Goal: Transaction & Acquisition: Download file/media

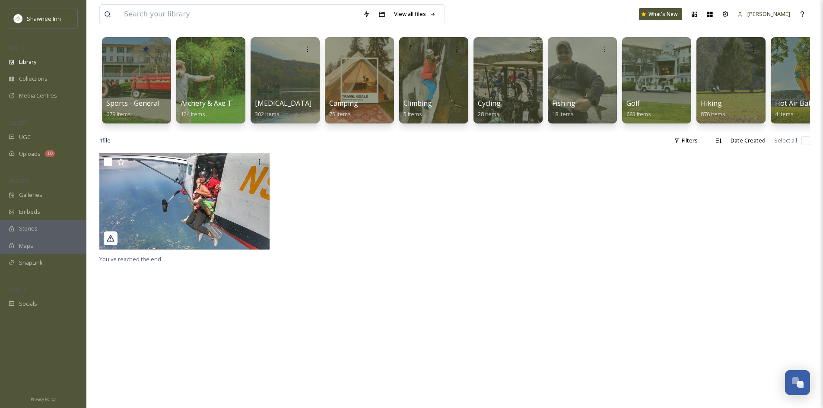
scroll to position [43, 0]
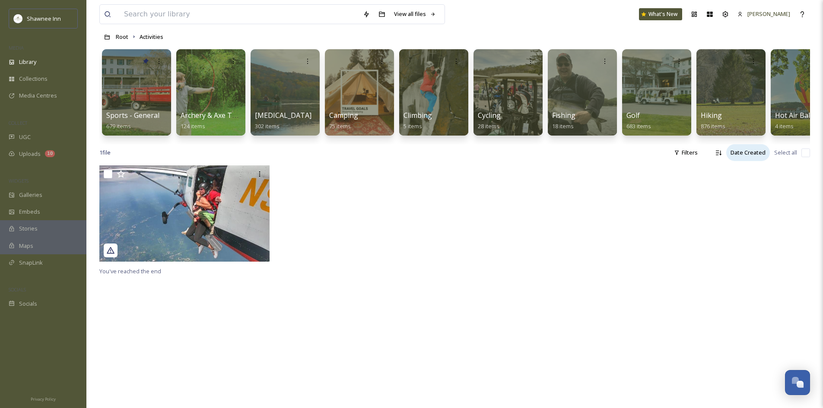
click at [743, 155] on div "Date Created" at bounding box center [748, 152] width 44 height 17
drag, startPoint x: 454, startPoint y: 219, endPoint x: 449, endPoint y: 220, distance: 5.2
click at [451, 219] on div at bounding box center [454, 215] width 711 height 101
click at [18, 53] on div "MEDIA" at bounding box center [43, 47] width 86 height 11
click at [15, 57] on div "Library" at bounding box center [43, 62] width 86 height 17
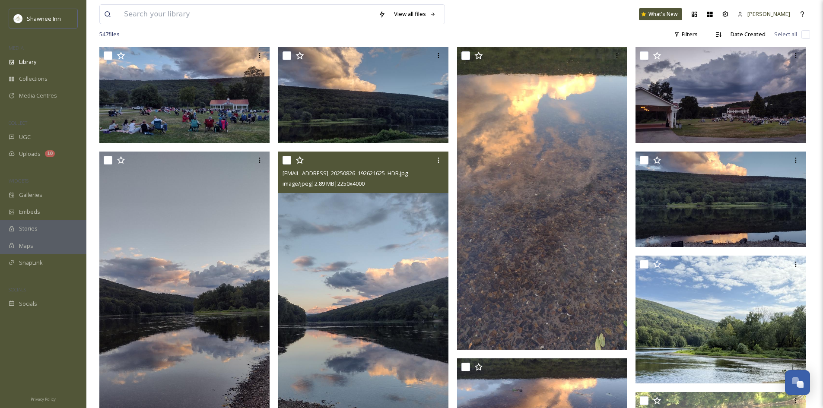
scroll to position [43, 0]
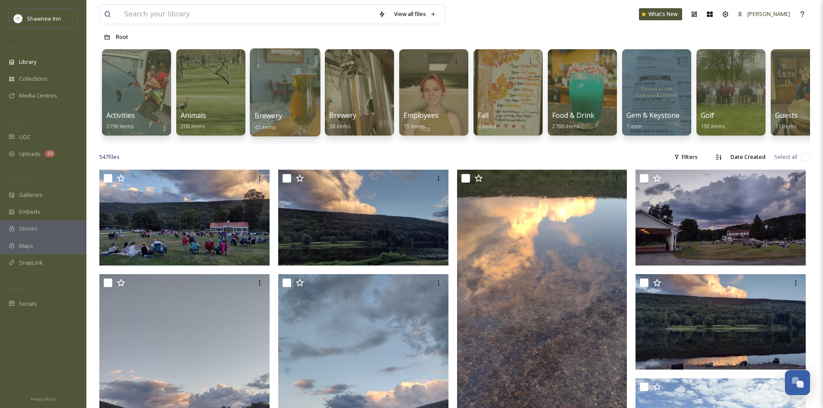
click at [309, 123] on div "Brewery 45 items" at bounding box center [285, 122] width 62 height 22
click at [286, 95] on div at bounding box center [285, 92] width 70 height 88
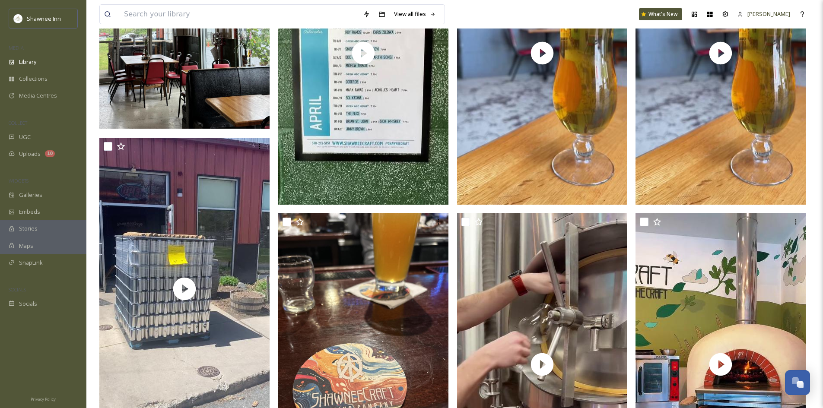
scroll to position [130, 0]
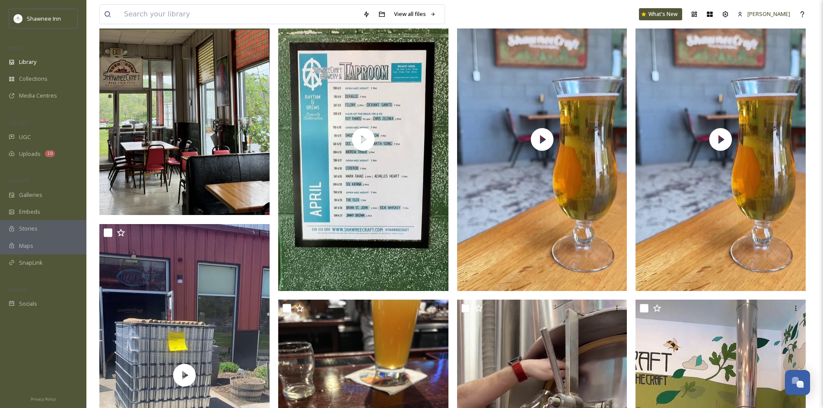
click at [163, 121] on img at bounding box center [184, 101] width 170 height 227
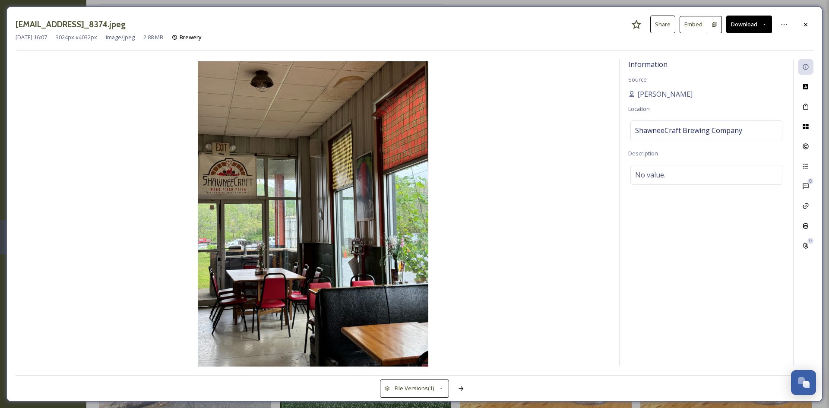
click at [742, 31] on button "Download" at bounding box center [749, 25] width 46 height 18
click at [739, 43] on span "Download Original (3024 x 4032)" at bounding box center [727, 44] width 82 height 8
click at [800, 19] on div at bounding box center [806, 25] width 16 height 16
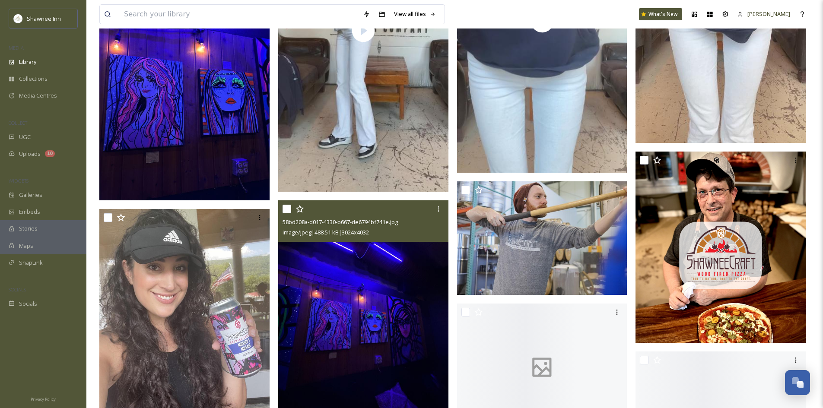
scroll to position [2073, 0]
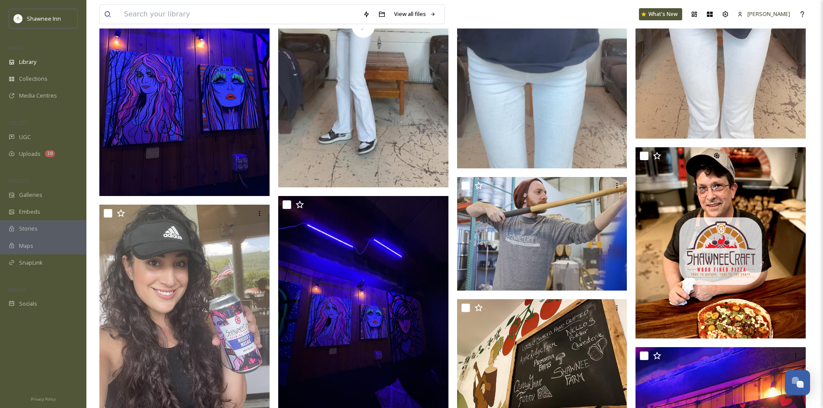
click at [233, 102] on img at bounding box center [184, 82] width 170 height 227
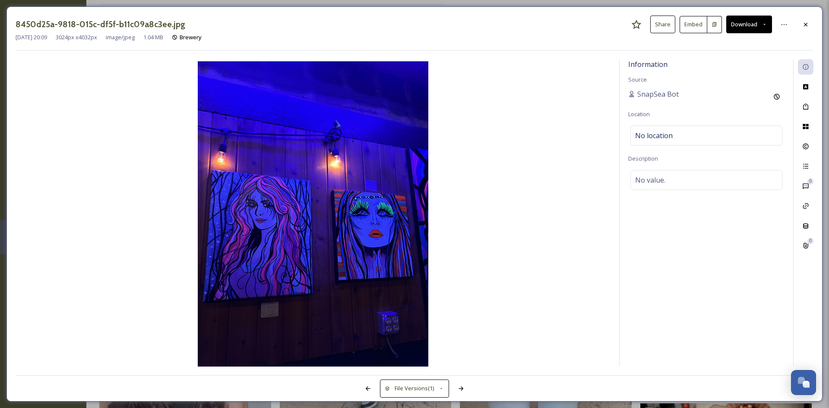
click at [781, 53] on div "8450d25a-9818-015c-df5f-b11c09a8c3ee.jpg Share Embed Download [DATE] 20:09 3024…" at bounding box center [414, 203] width 816 height 395
click at [805, 27] on icon at bounding box center [806, 24] width 7 height 7
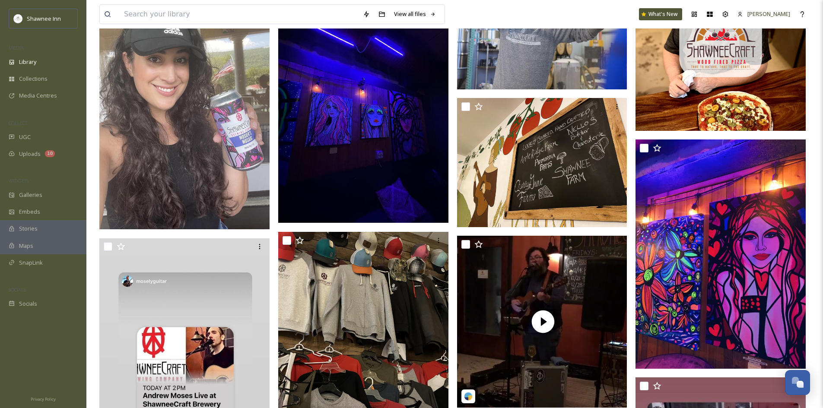
scroll to position [2313, 0]
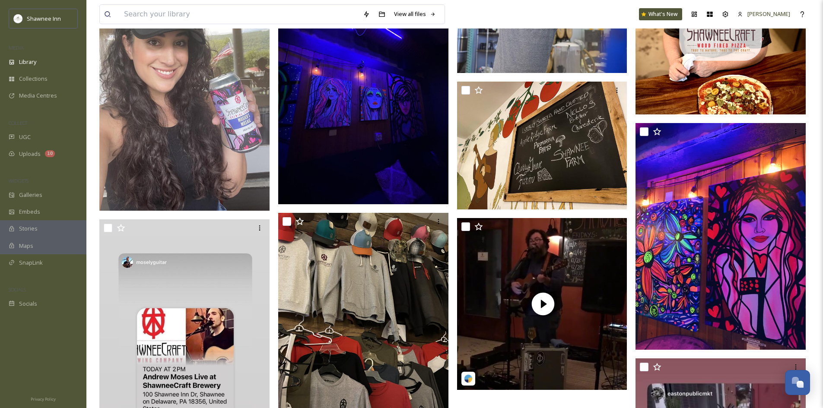
click at [203, 176] on img at bounding box center [184, 97] width 170 height 227
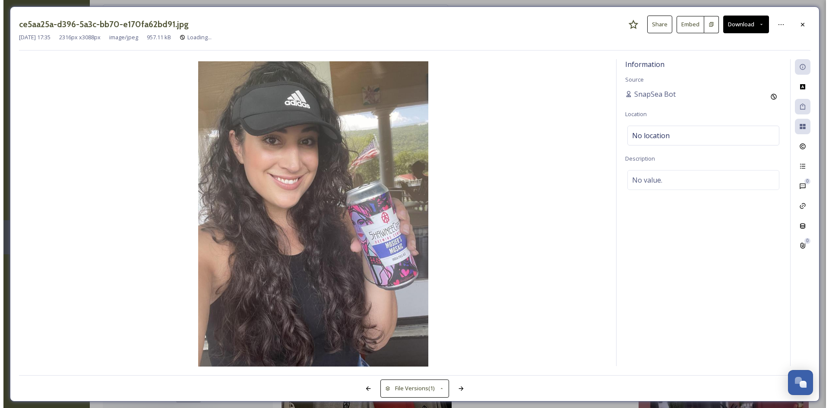
scroll to position [2078, 0]
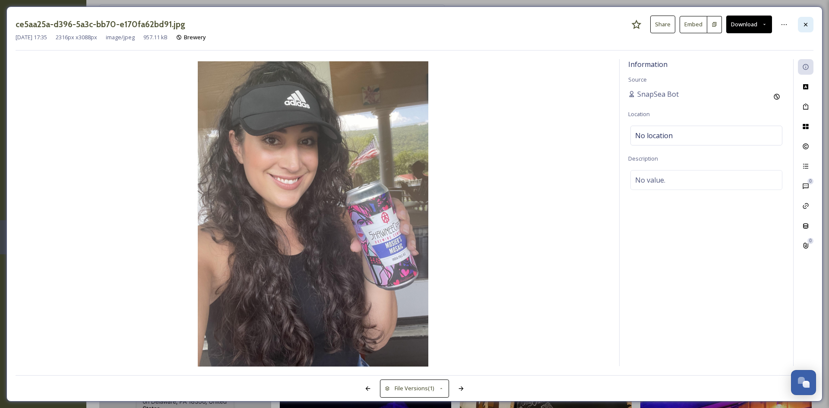
click at [806, 25] on icon at bounding box center [805, 23] width 3 height 3
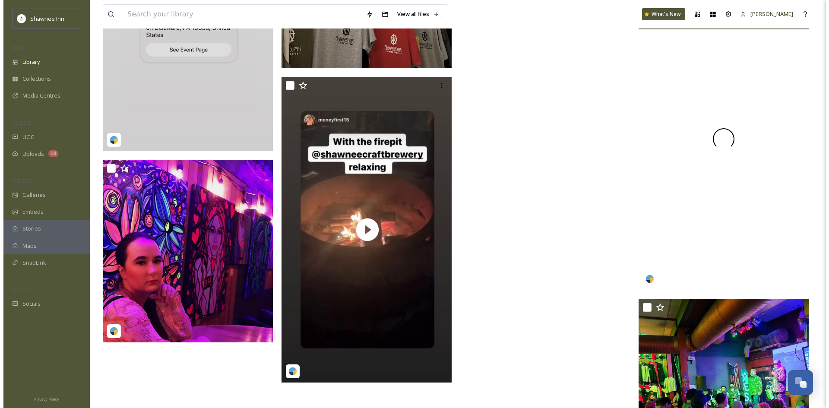
scroll to position [2704, 0]
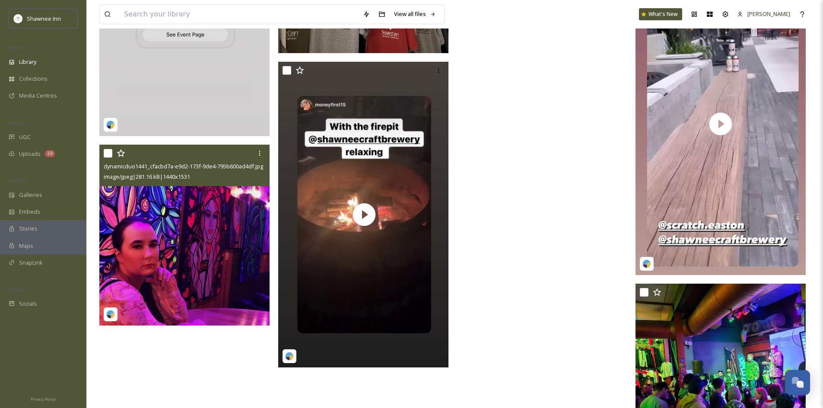
click at [226, 250] on img at bounding box center [184, 235] width 170 height 181
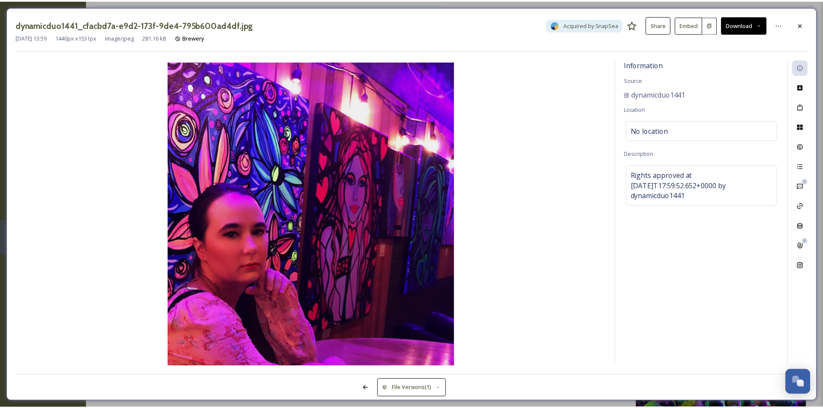
scroll to position [2706, 0]
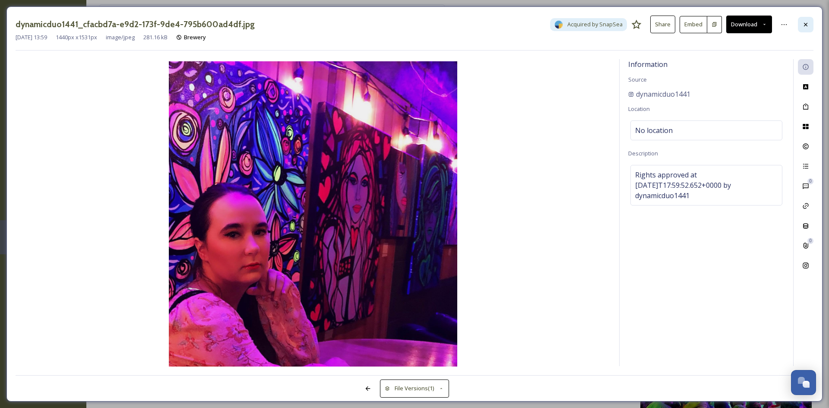
click at [812, 19] on div at bounding box center [806, 25] width 16 height 16
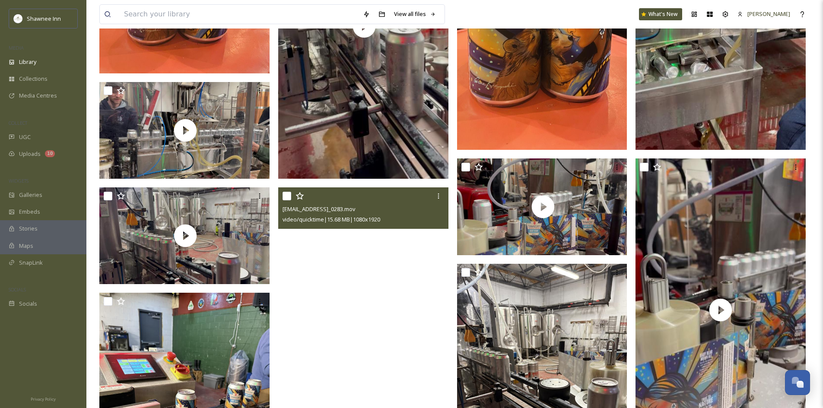
scroll to position [1214, 0]
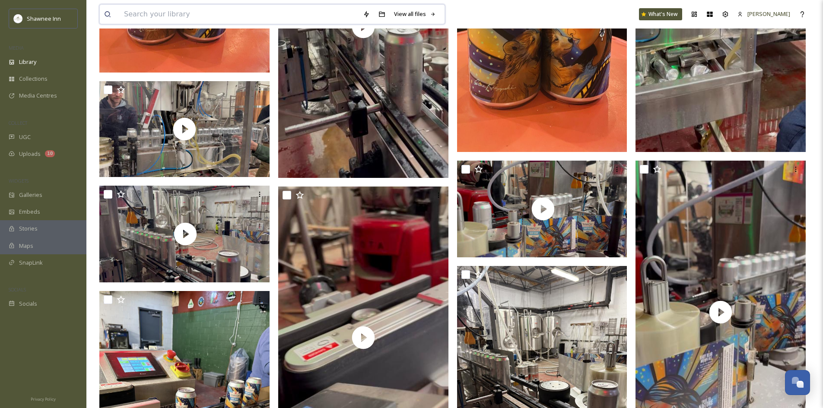
click at [121, 11] on input at bounding box center [239, 14] width 239 height 19
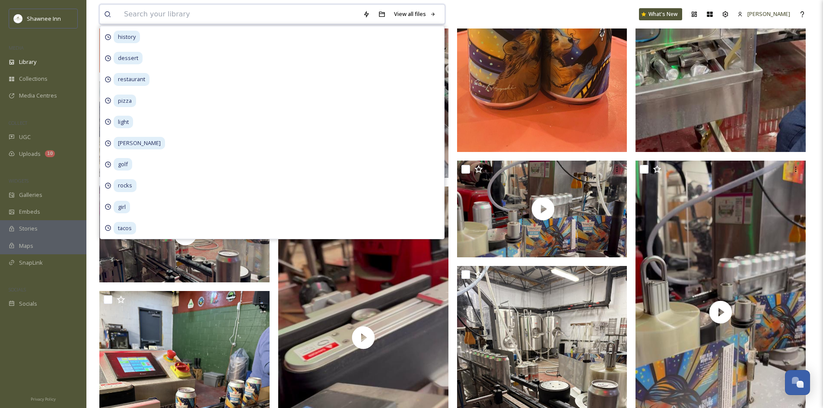
type input "n"
type input "beer"
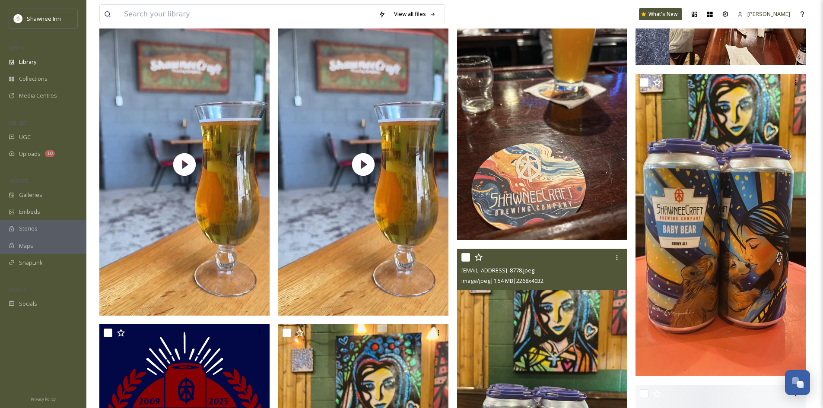
scroll to position [821, 0]
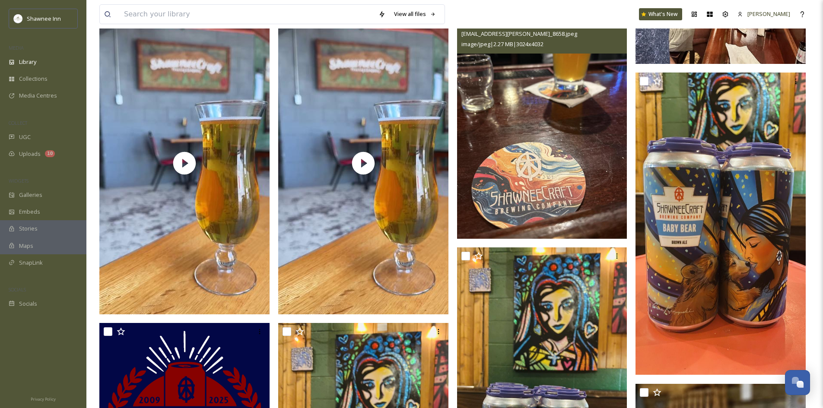
click at [608, 151] on img at bounding box center [542, 125] width 170 height 227
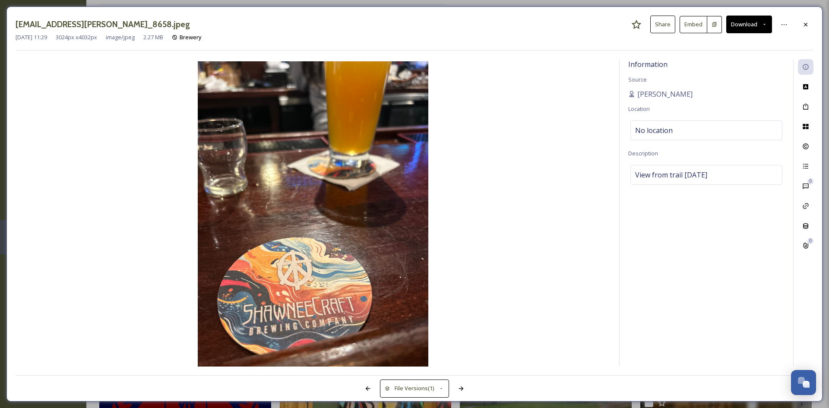
click at [812, 24] on div at bounding box center [806, 25] width 16 height 16
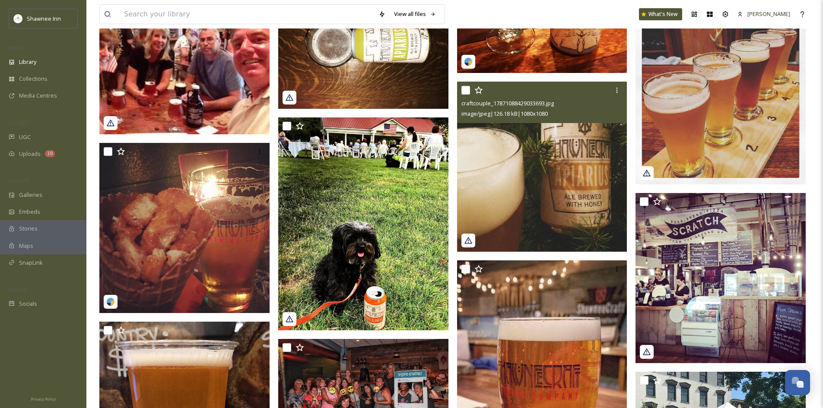
scroll to position [1684, 0]
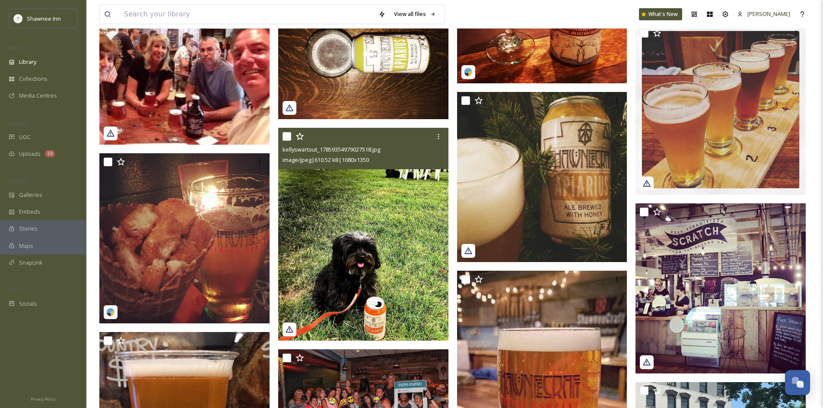
click at [372, 235] on img at bounding box center [363, 234] width 170 height 213
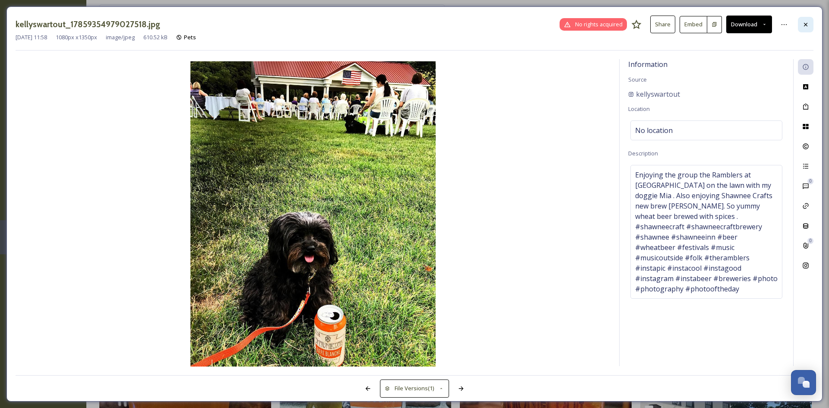
click at [804, 28] on div at bounding box center [806, 25] width 16 height 16
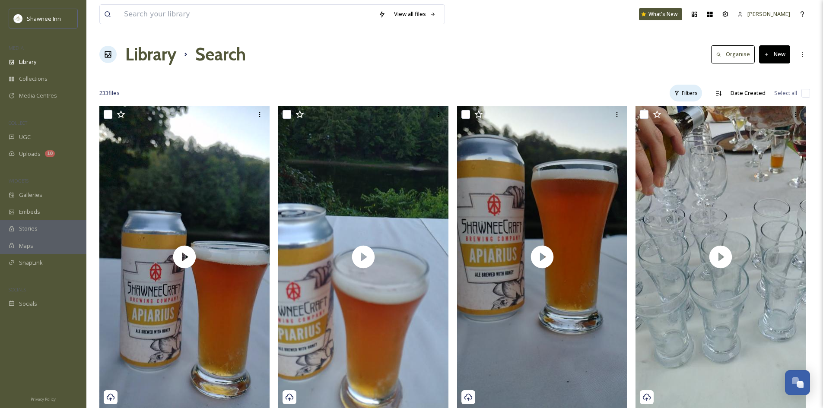
click at [694, 94] on div "Filters" at bounding box center [685, 93] width 32 height 17
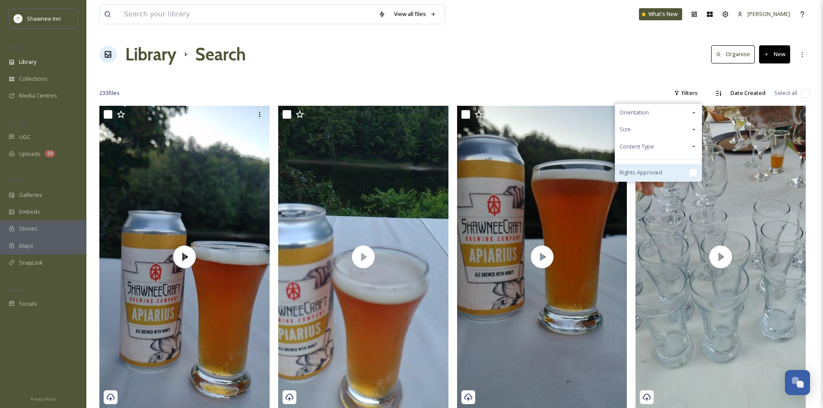
click at [689, 169] on div at bounding box center [692, 172] width 9 height 9
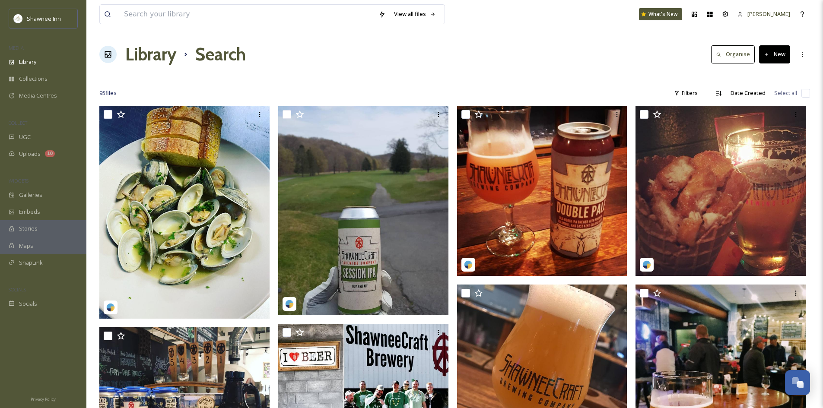
click at [607, 85] on div "95 file s Filters Date Created Select all" at bounding box center [454, 93] width 711 height 17
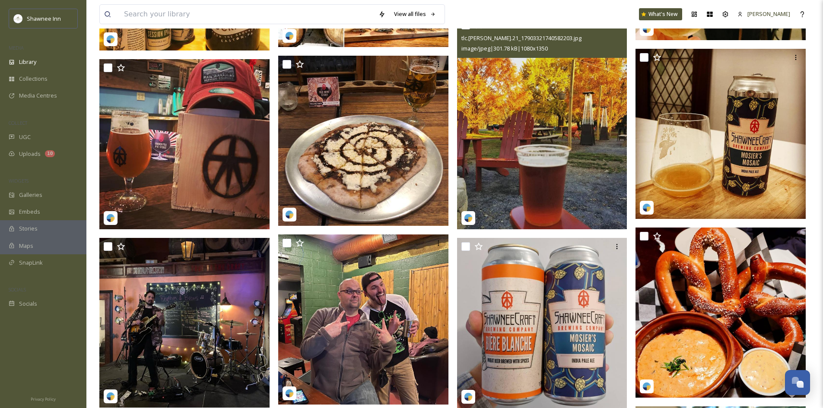
scroll to position [432, 0]
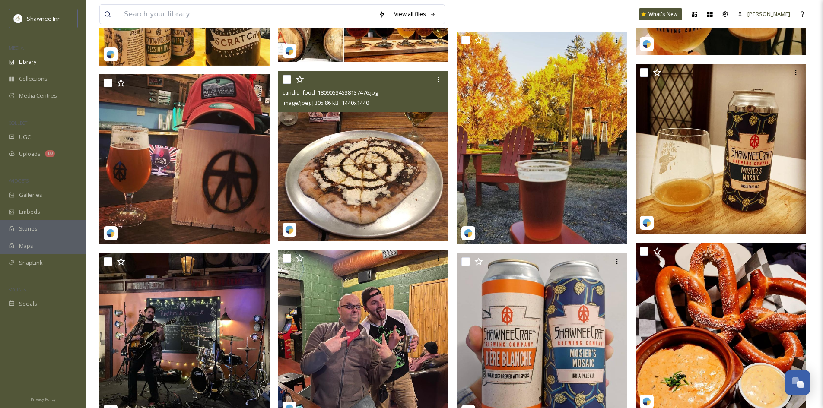
click at [378, 159] on img at bounding box center [363, 156] width 170 height 170
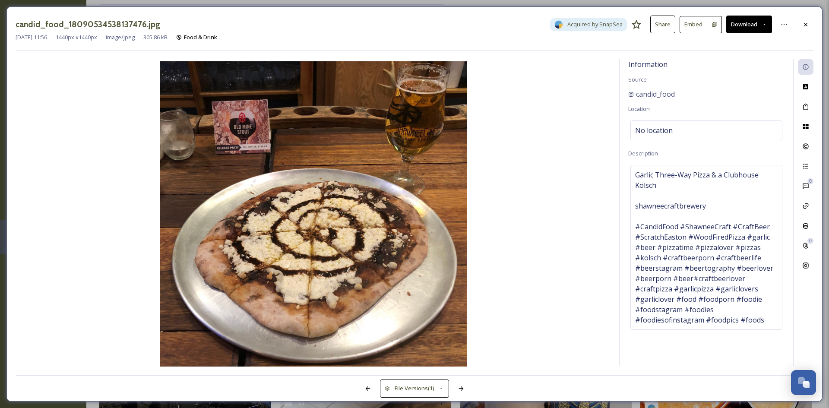
click at [807, 41] on div "[DATE] 11:56 1440 px x 1440 px image/jpeg 305.86 kB Food & Drink" at bounding box center [415, 37] width 798 height 8
click at [807, 26] on icon at bounding box center [806, 24] width 7 height 7
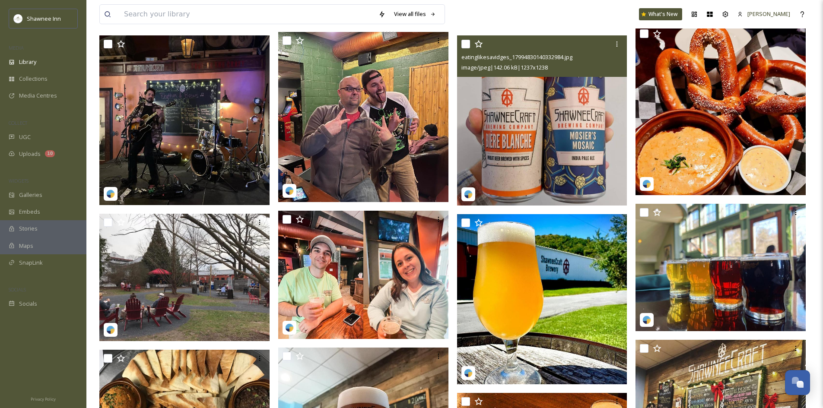
scroll to position [691, 0]
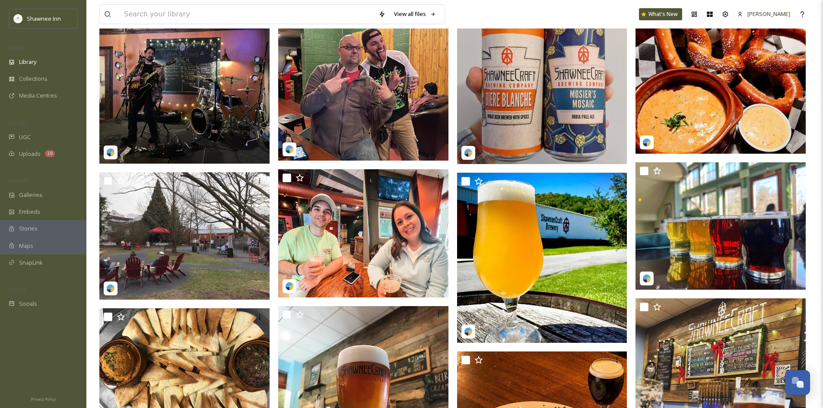
click at [706, 81] on img at bounding box center [720, 69] width 170 height 170
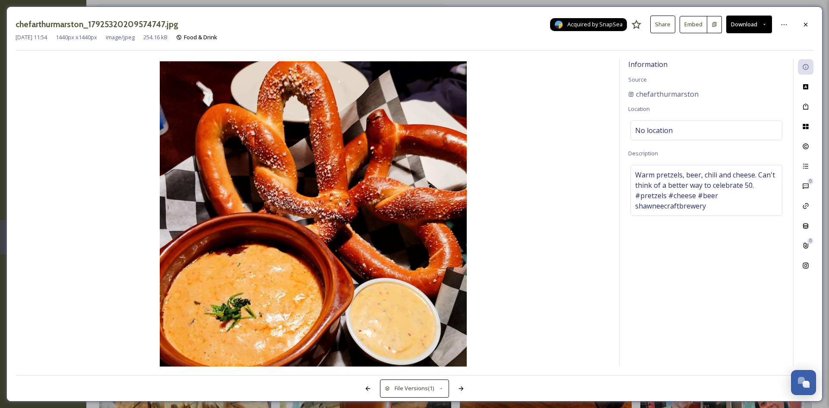
click at [576, 28] on span "Acquired by SnapSea" at bounding box center [595, 24] width 55 height 8
click at [809, 21] on icon at bounding box center [806, 24] width 7 height 7
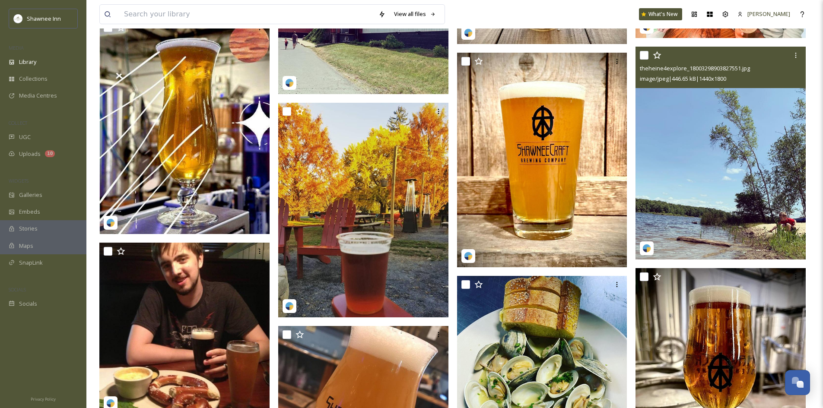
scroll to position [1296, 0]
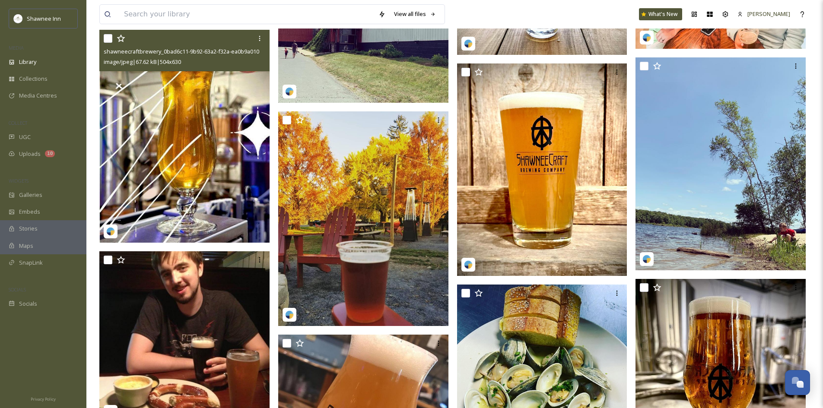
click at [240, 115] on img at bounding box center [184, 136] width 170 height 213
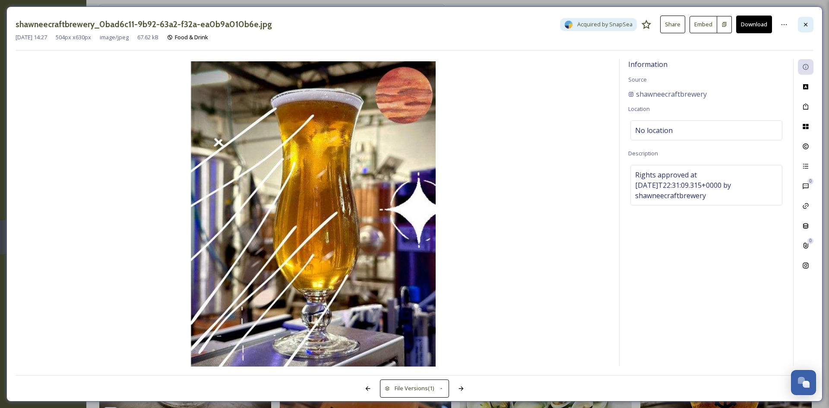
click at [807, 27] on icon at bounding box center [806, 24] width 7 height 7
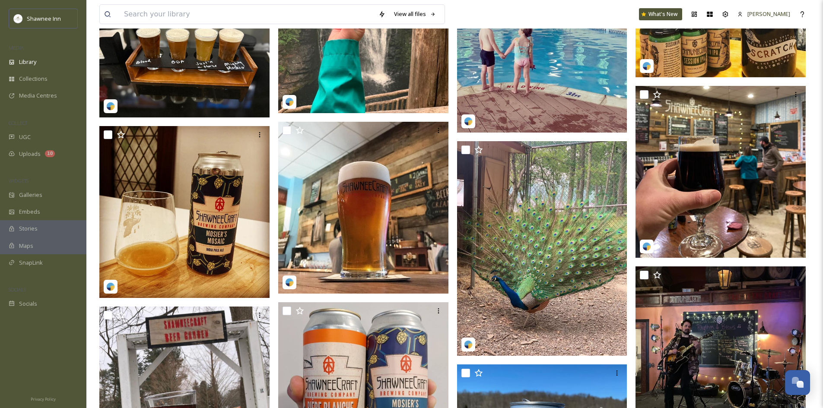
scroll to position [2462, 0]
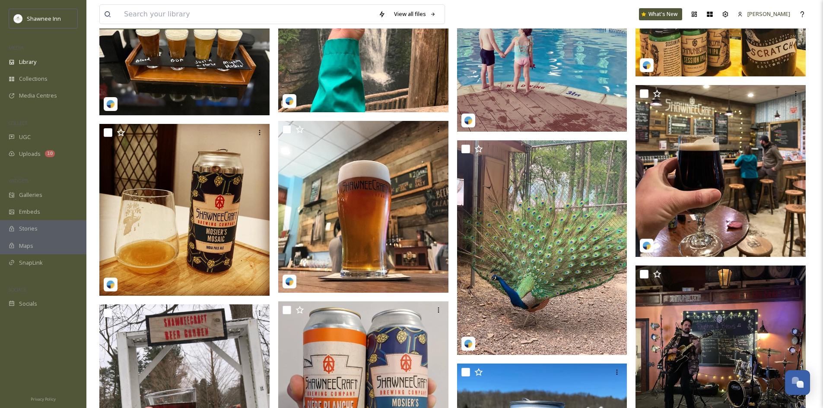
click at [151, 68] on img at bounding box center [184, 52] width 170 height 128
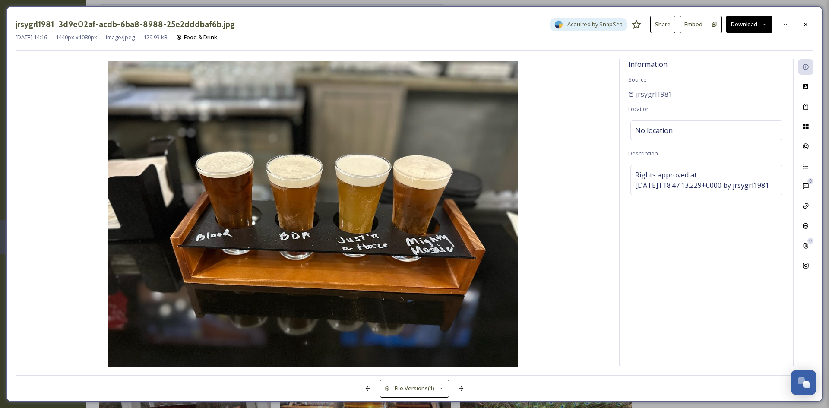
scroll to position [2328, 0]
click at [813, 19] on div at bounding box center [806, 25] width 16 height 16
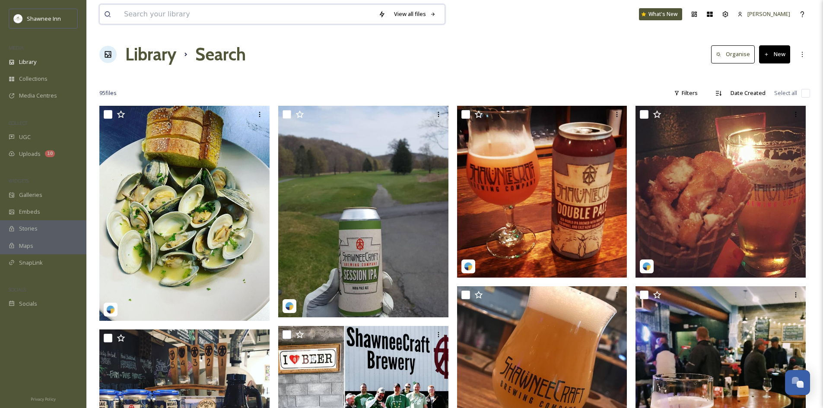
click at [270, 18] on input at bounding box center [247, 14] width 254 height 19
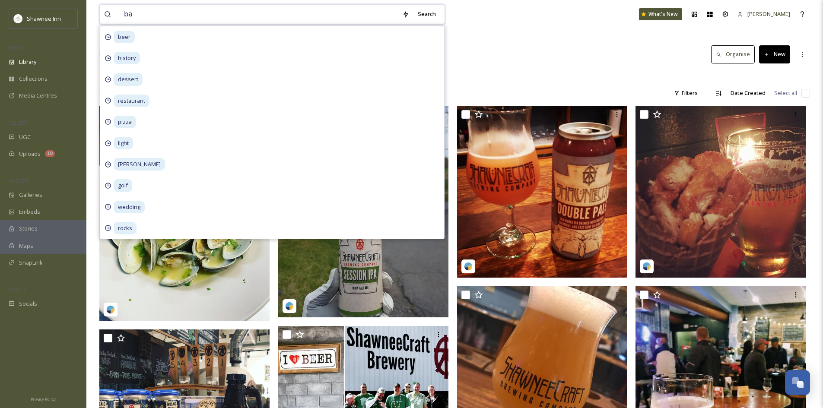
type input "bar"
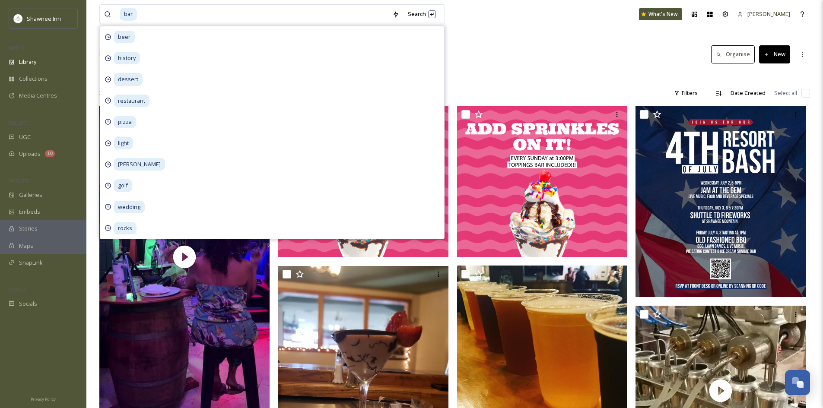
click at [554, 72] on div at bounding box center [454, 76] width 711 height 9
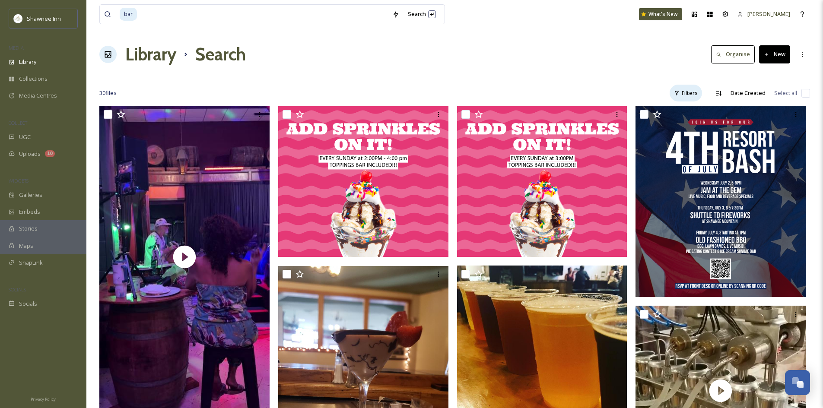
click at [694, 86] on div "Filters" at bounding box center [685, 93] width 32 height 17
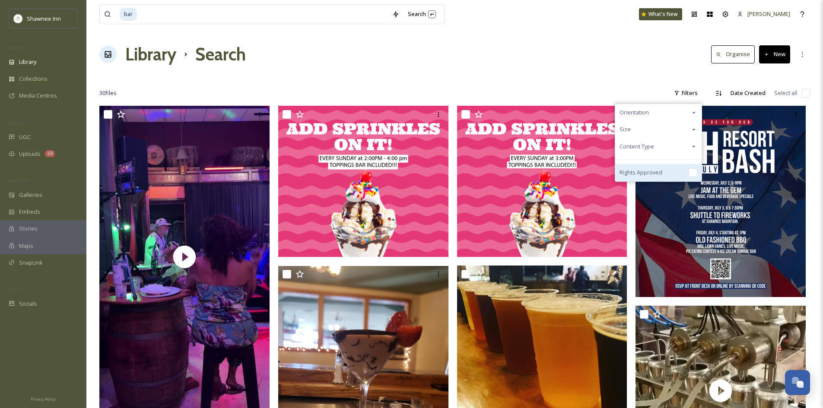
click at [682, 171] on div "Rights Approved" at bounding box center [658, 172] width 86 height 17
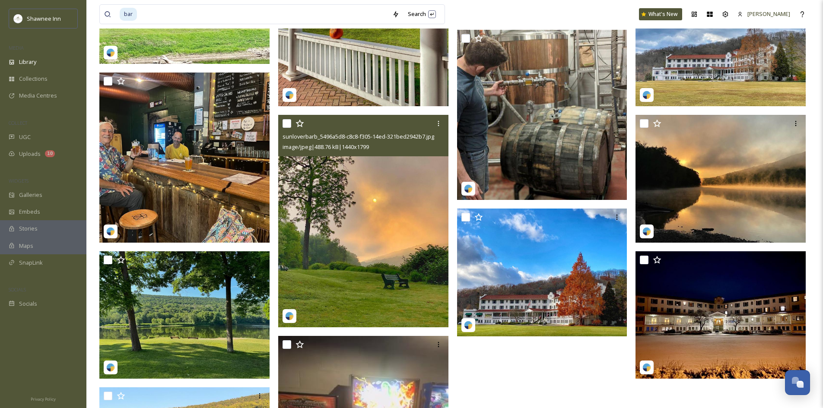
scroll to position [432, 0]
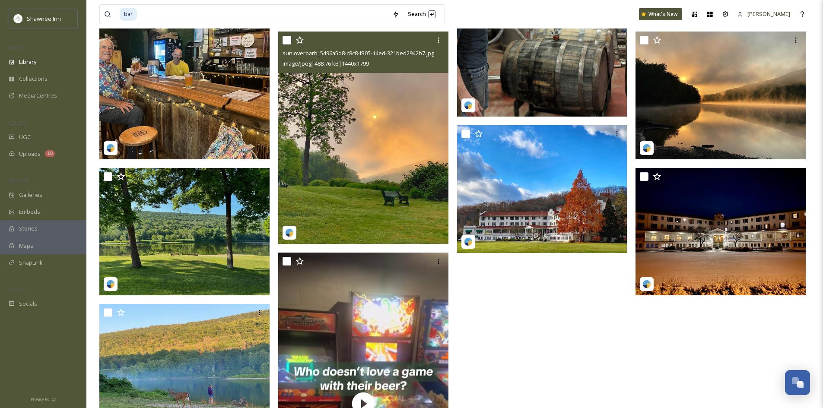
click at [395, 146] on img at bounding box center [363, 138] width 170 height 213
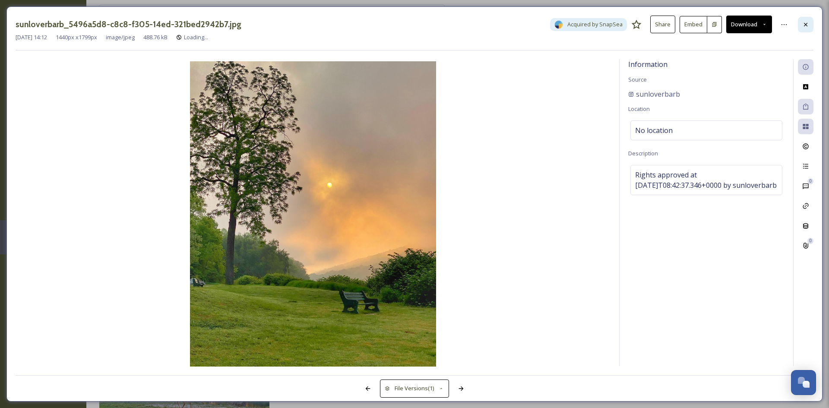
click at [803, 29] on div at bounding box center [806, 25] width 16 height 16
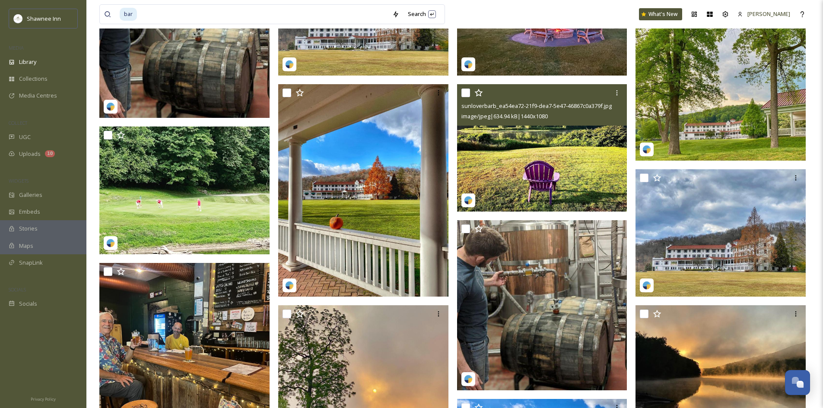
scroll to position [162, 0]
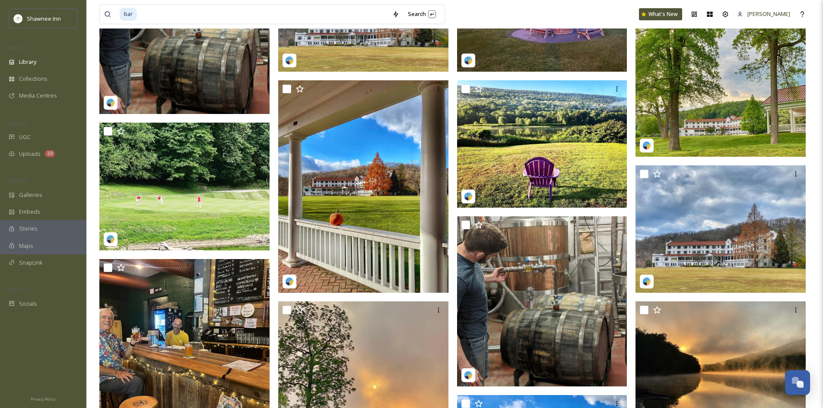
click at [126, 59] on img at bounding box center [184, 29] width 170 height 170
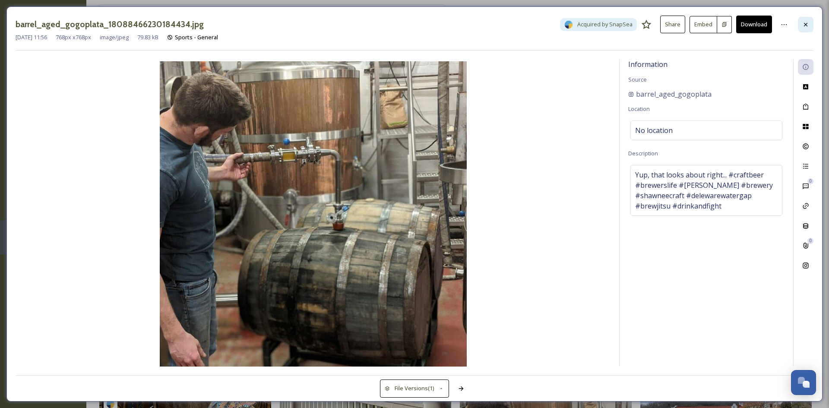
click at [801, 27] on div at bounding box center [806, 25] width 16 height 16
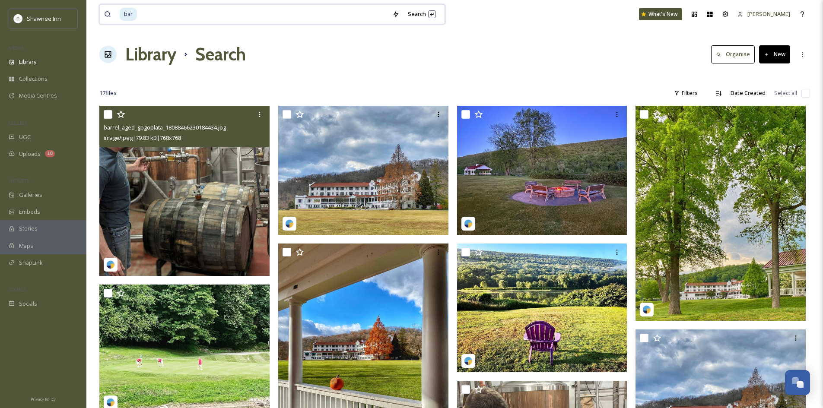
click at [262, 8] on input at bounding box center [263, 14] width 250 height 19
drag, startPoint x: 262, startPoint y: 8, endPoint x: 111, endPoint y: 10, distance: 150.3
click at [111, 10] on div "bar" at bounding box center [246, 14] width 284 height 19
type input "b"
type input "brewery"
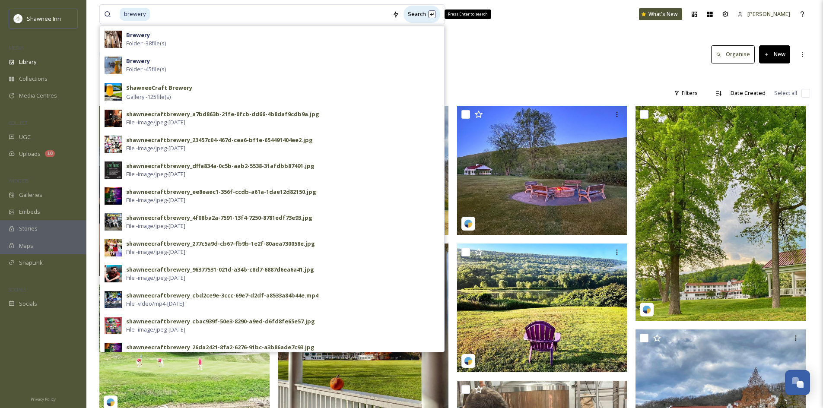
click at [427, 16] on div "Search Press Enter to search" at bounding box center [421, 14] width 37 height 17
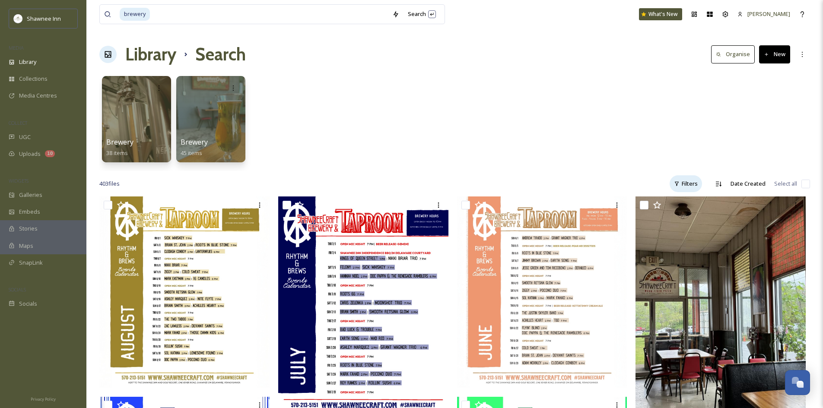
click at [680, 178] on div "Filters" at bounding box center [685, 183] width 32 height 17
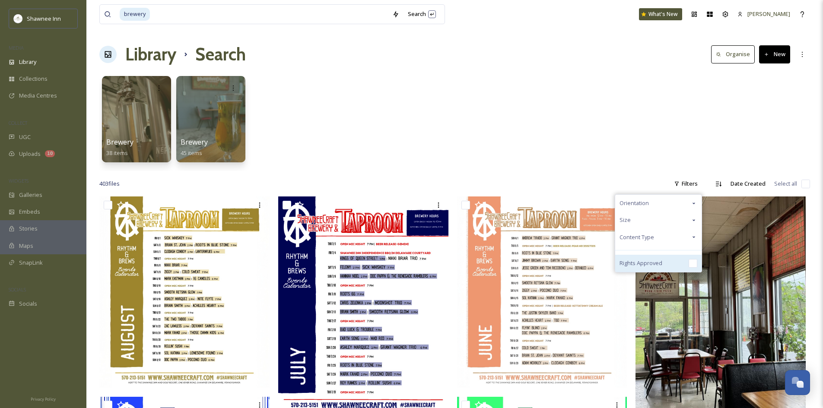
click at [642, 263] on span "Rights Approved" at bounding box center [640, 263] width 43 height 8
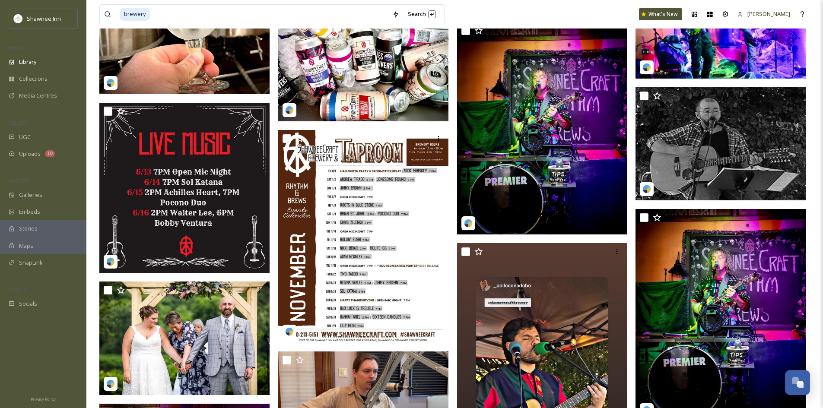
scroll to position [3758, 0]
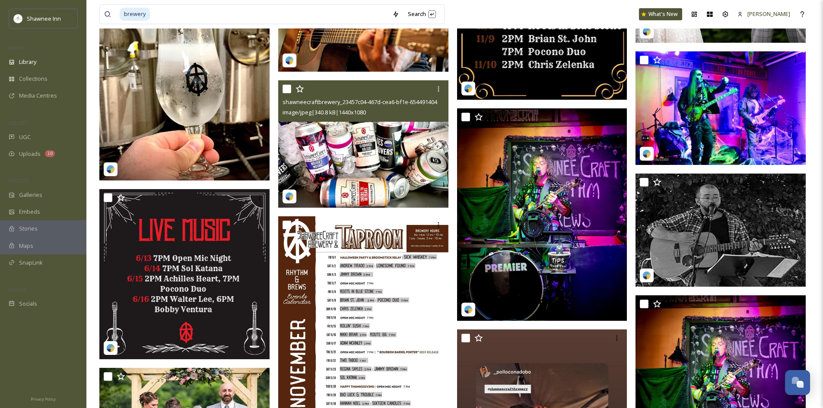
click at [339, 176] on img at bounding box center [363, 144] width 170 height 128
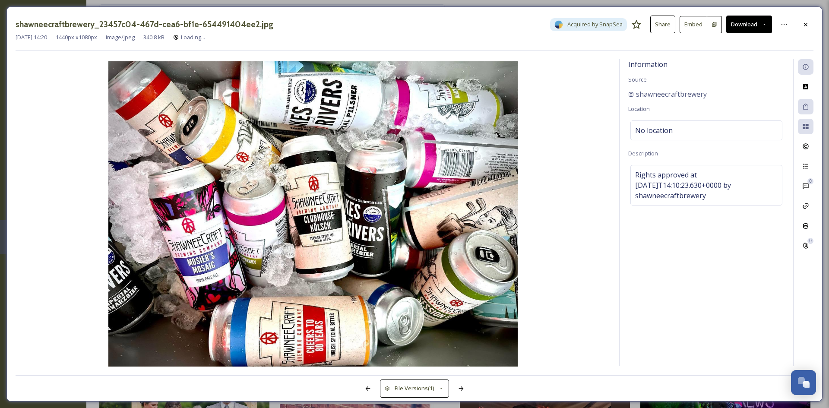
click at [740, 22] on button "Download" at bounding box center [749, 25] width 46 height 18
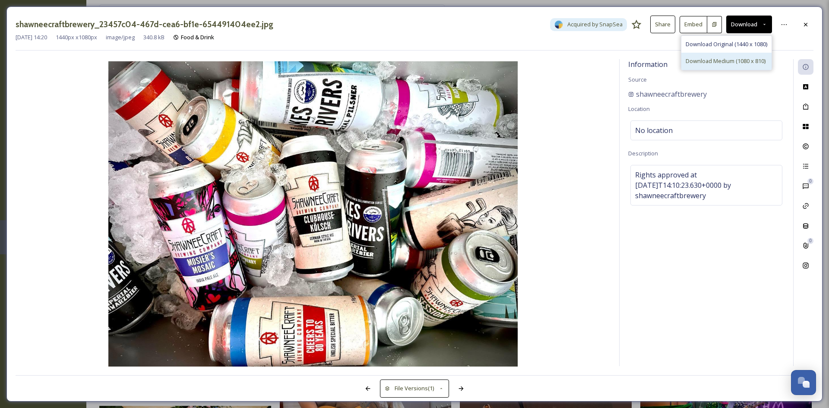
click at [717, 54] on div "Download Medium (1080 x 810)" at bounding box center [727, 61] width 90 height 17
click at [807, 20] on div at bounding box center [806, 25] width 16 height 16
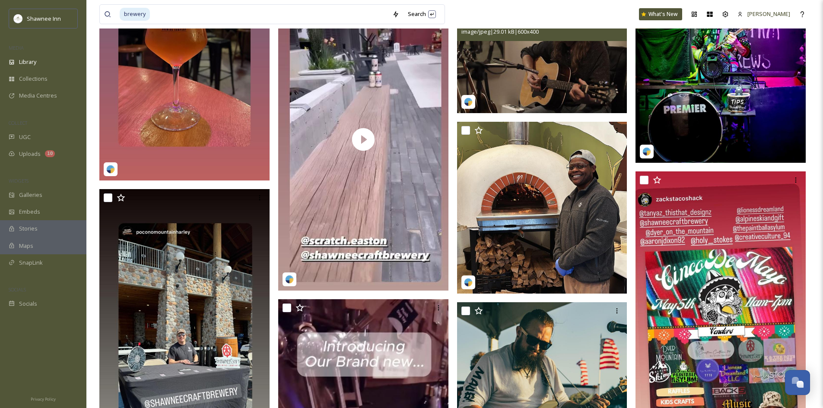
scroll to position [9675, 0]
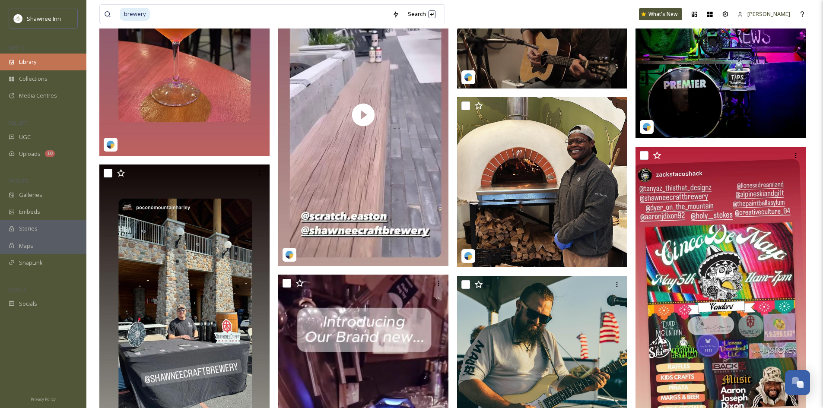
click at [29, 63] on span "Library" at bounding box center [27, 62] width 17 height 8
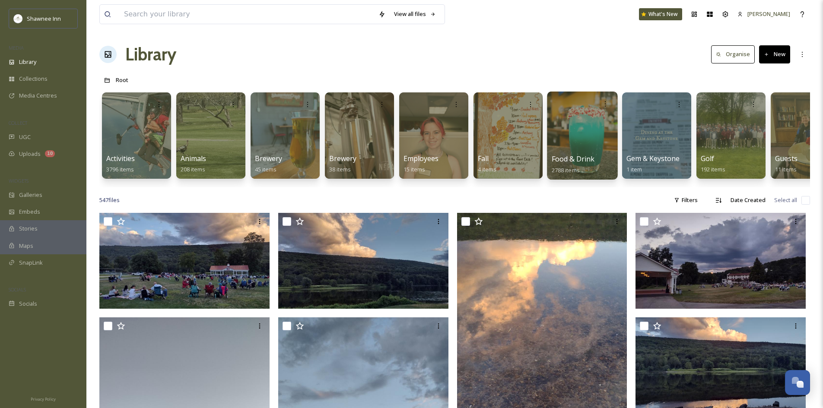
click at [592, 151] on div at bounding box center [582, 136] width 70 height 88
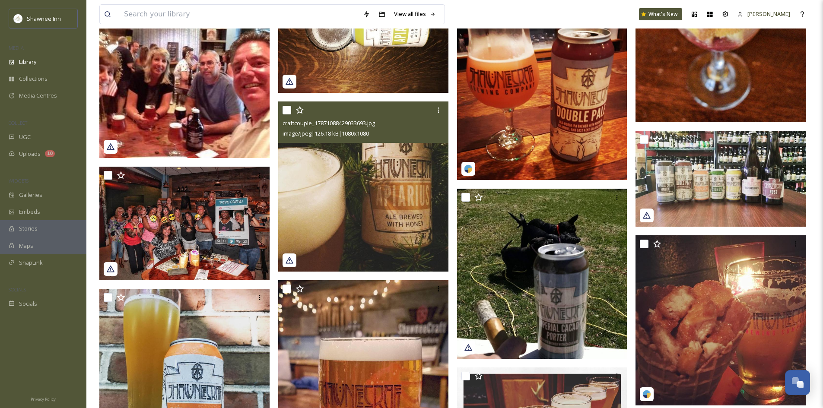
scroll to position [3369, 0]
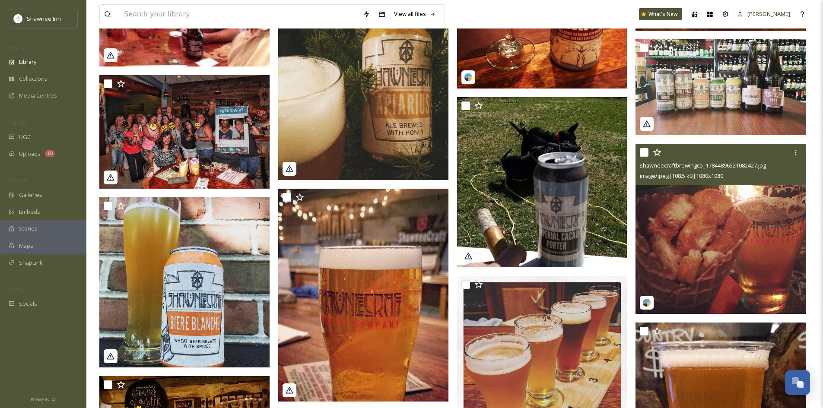
click at [787, 262] on img at bounding box center [720, 229] width 170 height 170
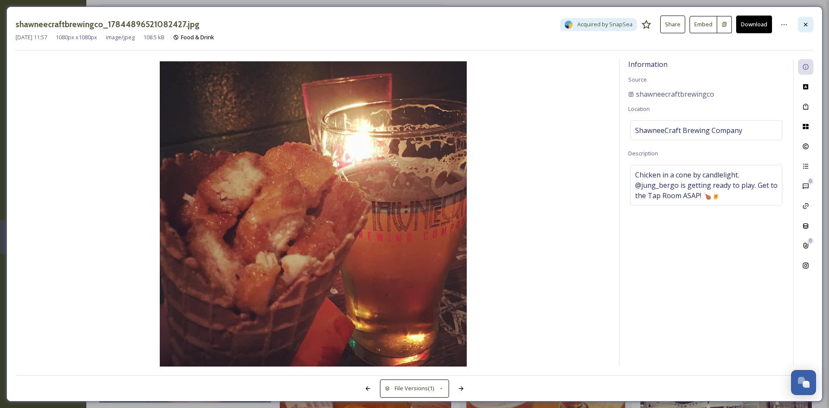
click at [808, 24] on icon at bounding box center [806, 24] width 7 height 7
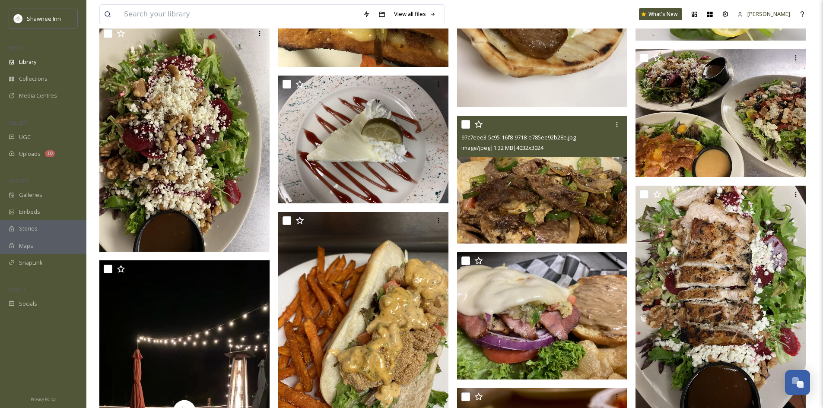
scroll to position [7559, 0]
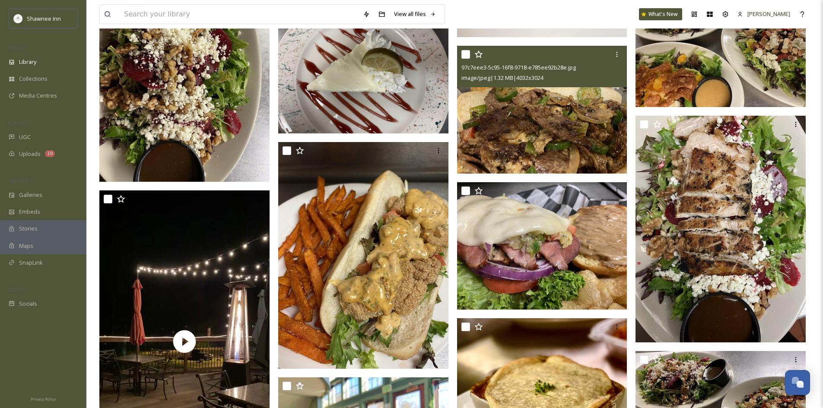
click at [600, 128] on img at bounding box center [542, 110] width 170 height 128
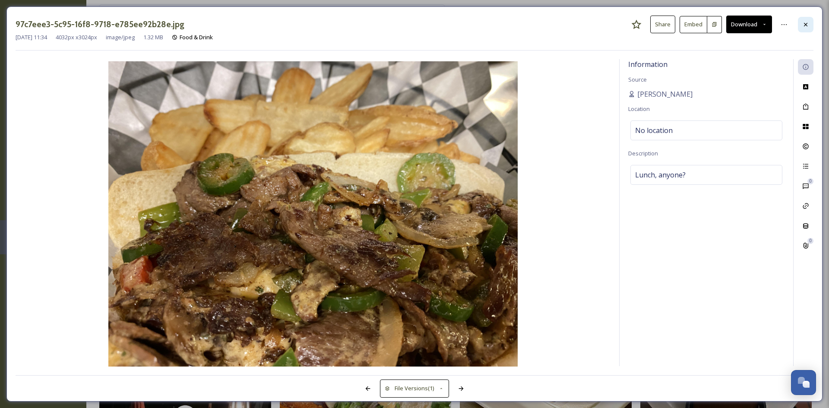
click at [810, 24] on div at bounding box center [806, 25] width 16 height 16
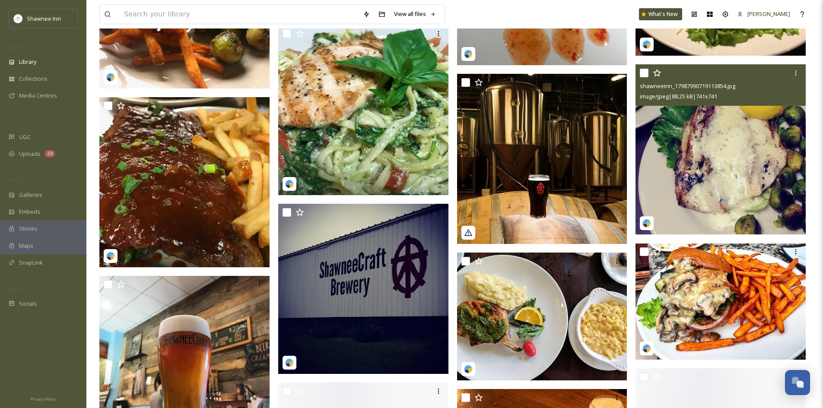
scroll to position [9805, 0]
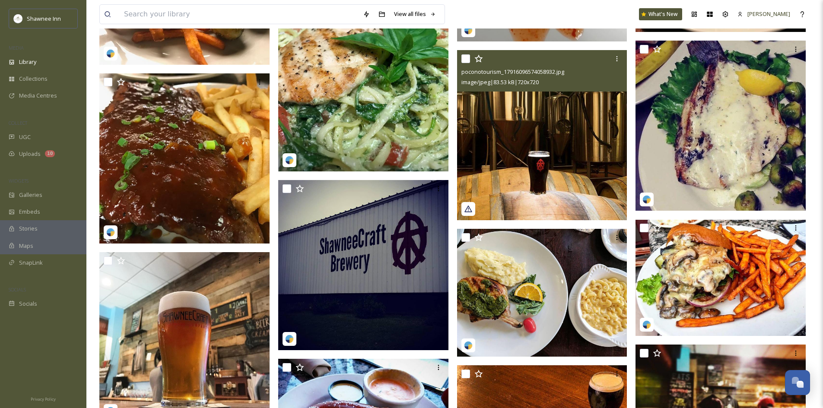
click at [584, 187] on img at bounding box center [542, 135] width 170 height 170
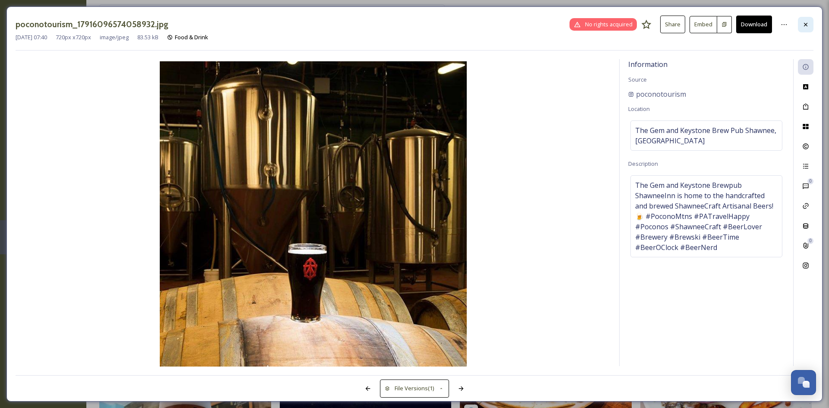
click at [813, 24] on div at bounding box center [806, 25] width 16 height 16
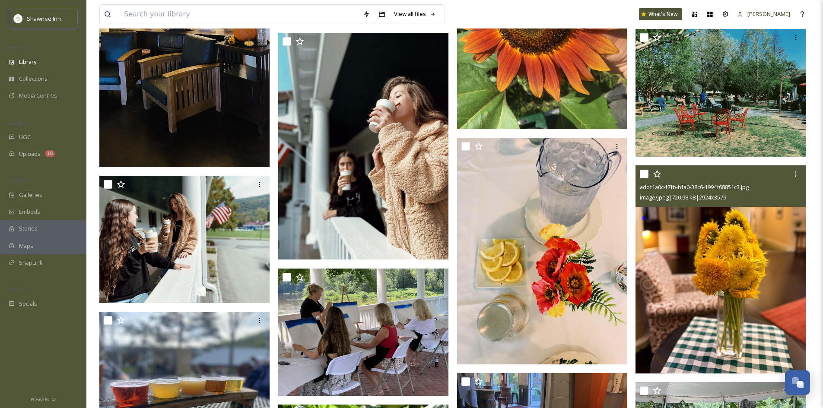
scroll to position [11045, 0]
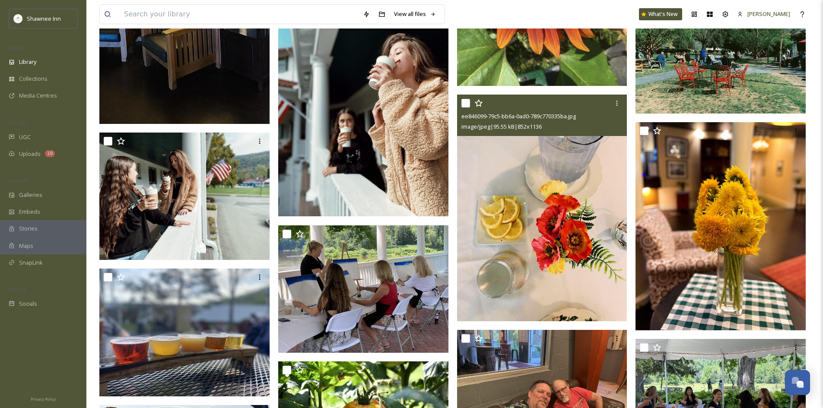
click at [576, 214] on img at bounding box center [542, 208] width 170 height 227
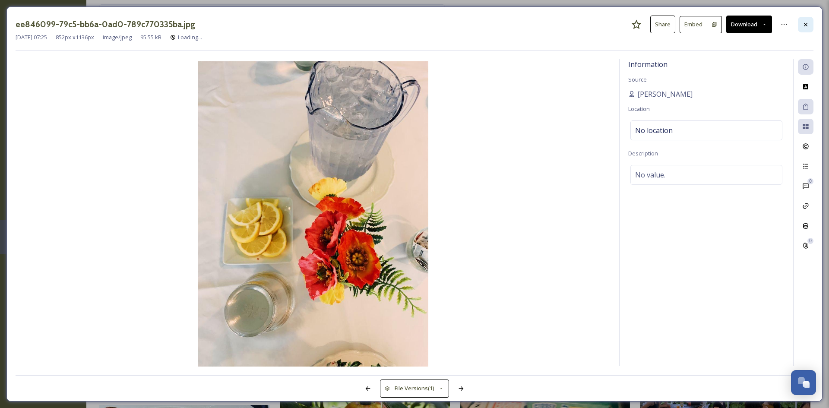
click at [803, 29] on div at bounding box center [806, 25] width 16 height 16
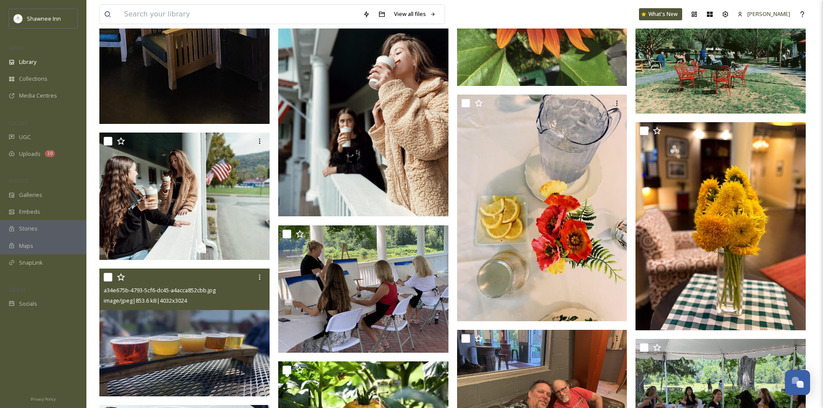
click at [185, 381] on img at bounding box center [184, 333] width 170 height 128
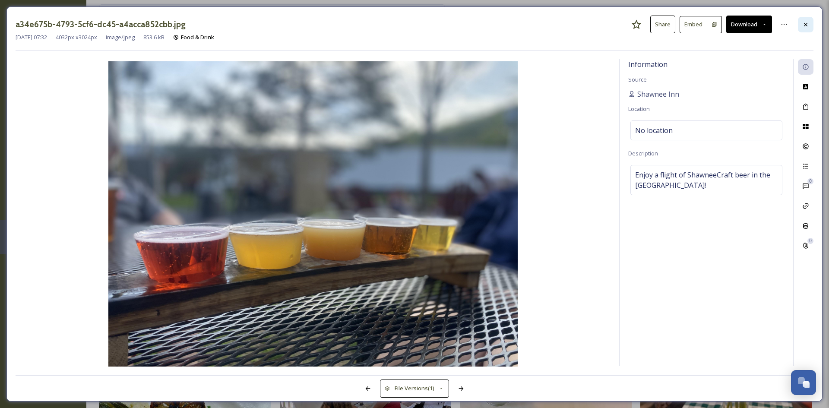
click at [810, 22] on div at bounding box center [806, 25] width 16 height 16
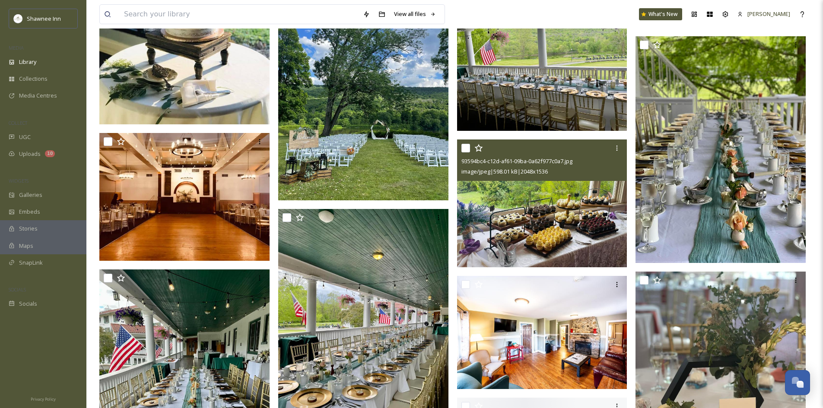
scroll to position [13636, 0]
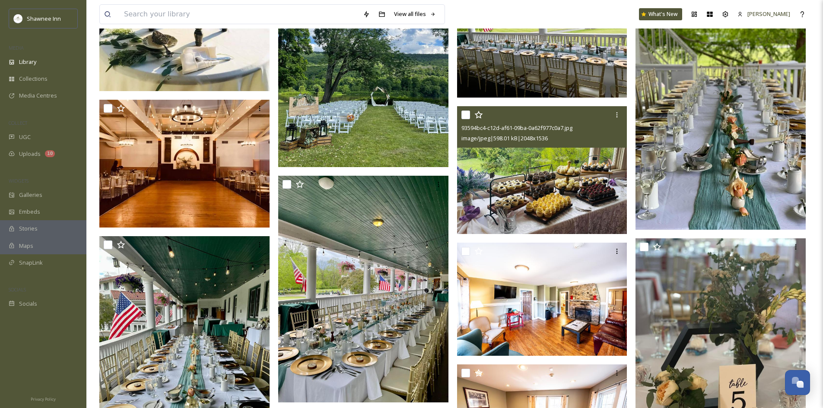
click at [605, 197] on img at bounding box center [542, 170] width 170 height 128
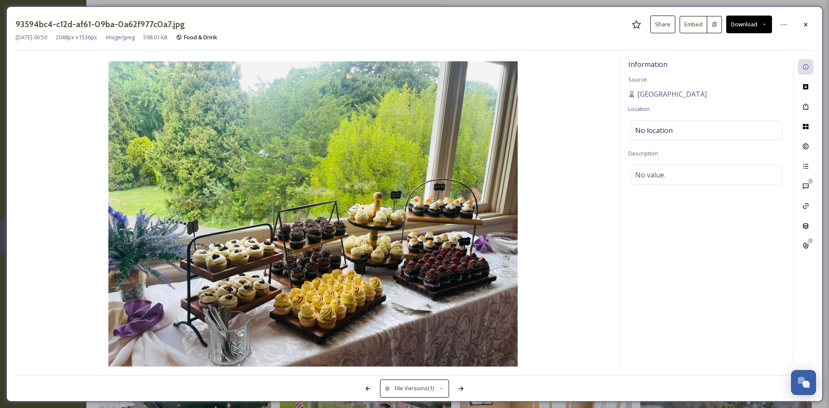
click at [746, 25] on button "Download" at bounding box center [749, 25] width 46 height 18
click at [734, 65] on span "Download Large (2000 x 1500)" at bounding box center [724, 61] width 76 height 8
click at [804, 29] on div at bounding box center [806, 25] width 16 height 16
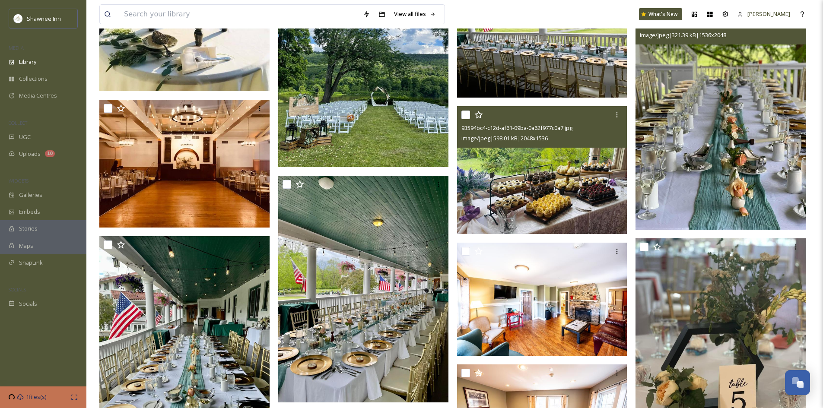
click at [572, 76] on img at bounding box center [542, 34] width 170 height 128
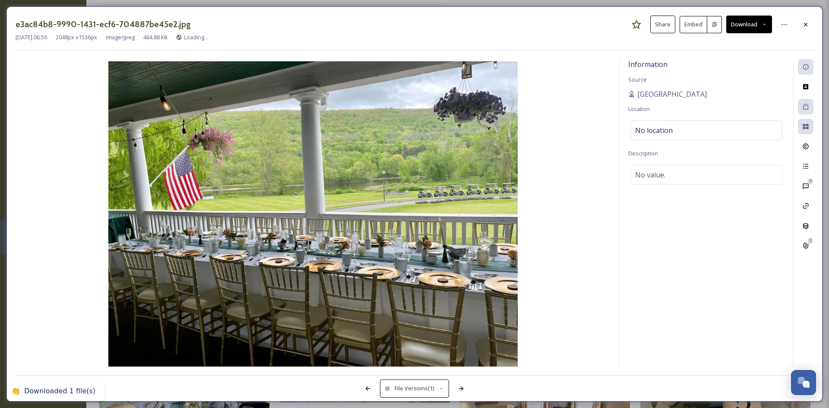
click at [592, 83] on img at bounding box center [313, 214] width 595 height 307
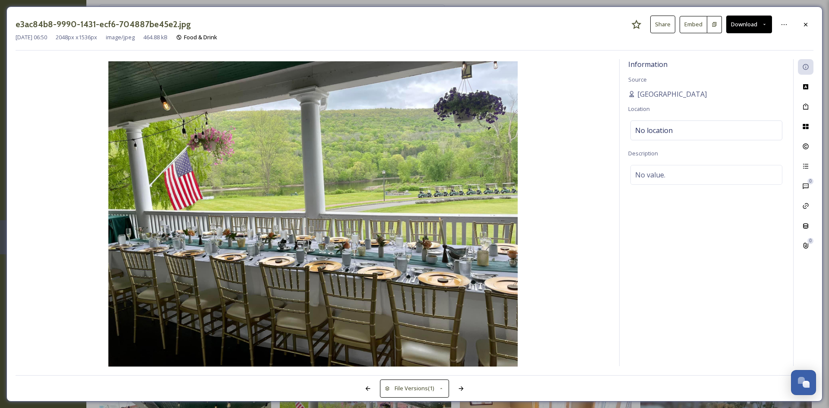
click at [747, 28] on button "Download" at bounding box center [749, 25] width 46 height 18
click at [803, 25] on icon at bounding box center [806, 24] width 7 height 7
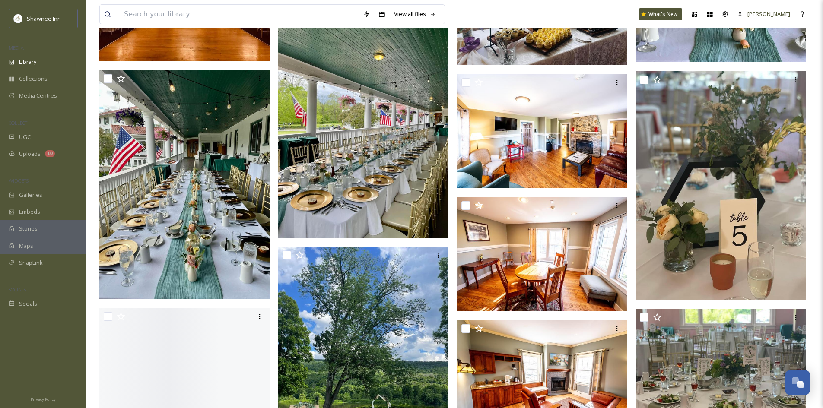
scroll to position [13939, 0]
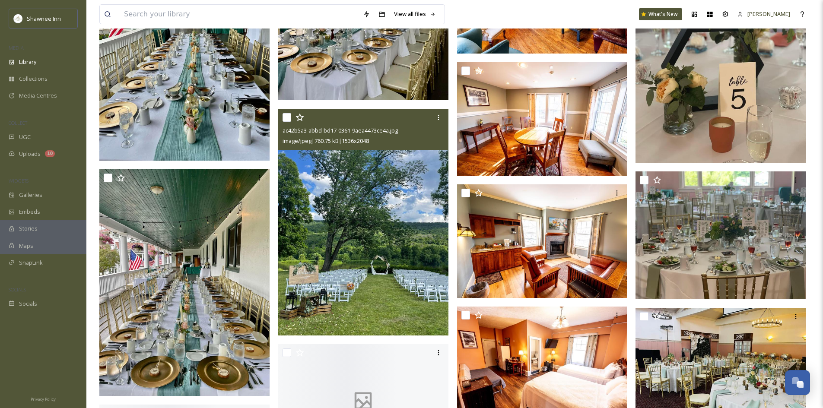
click at [364, 188] on img at bounding box center [363, 222] width 170 height 227
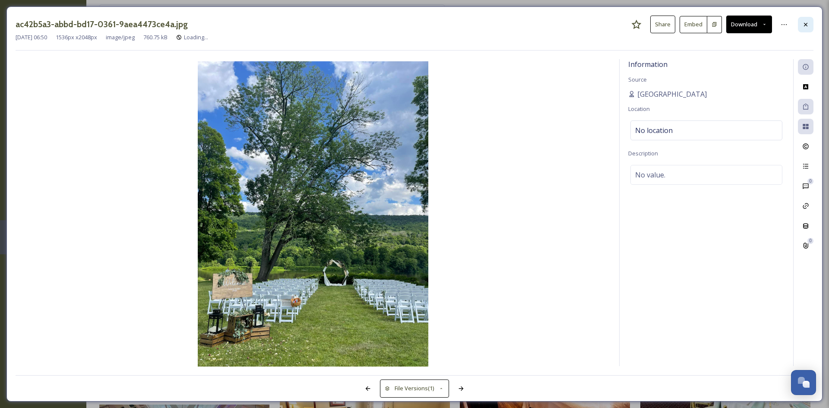
click at [805, 25] on icon at bounding box center [805, 23] width 3 height 3
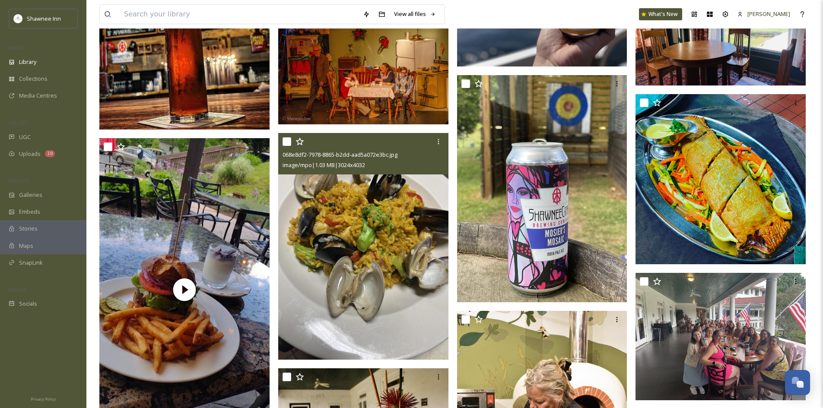
scroll to position [15666, 0]
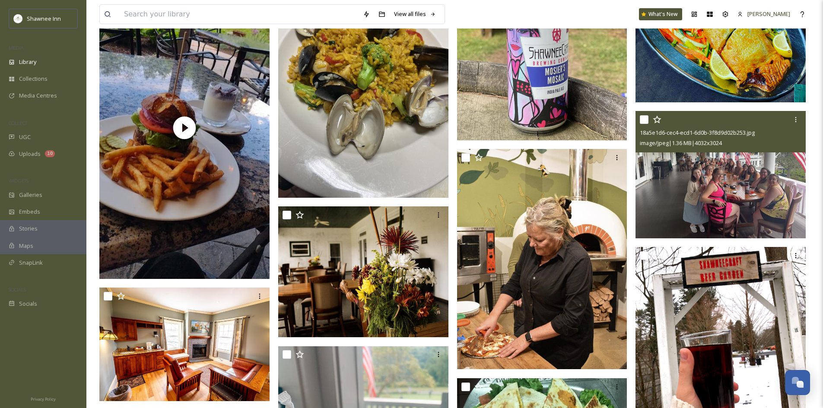
click at [720, 160] on img at bounding box center [720, 175] width 170 height 128
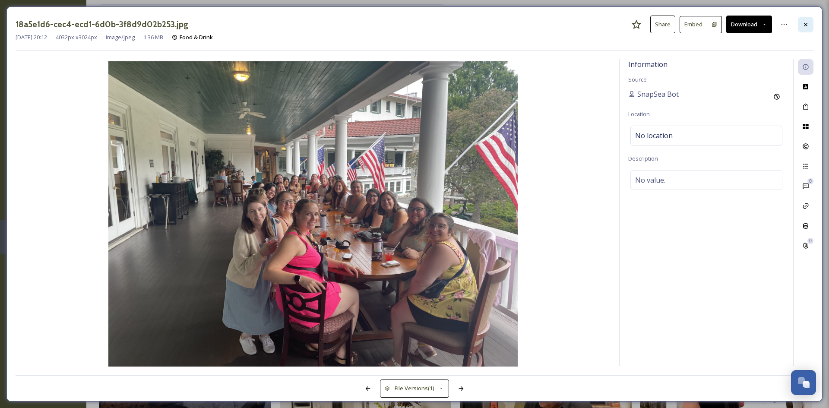
click at [804, 26] on icon at bounding box center [806, 24] width 7 height 7
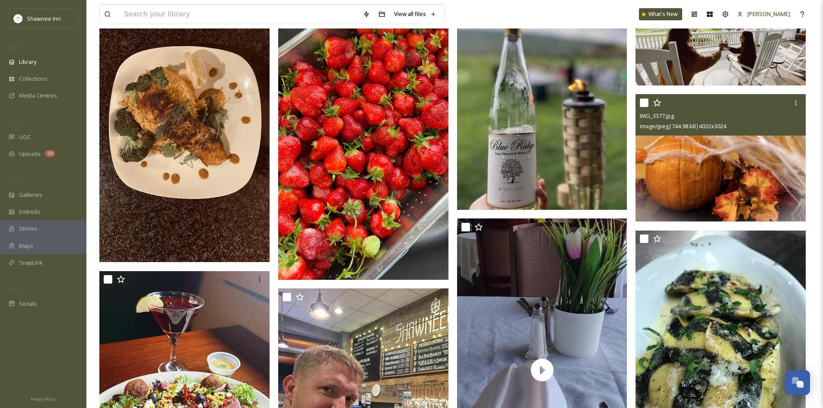
scroll to position [17999, 0]
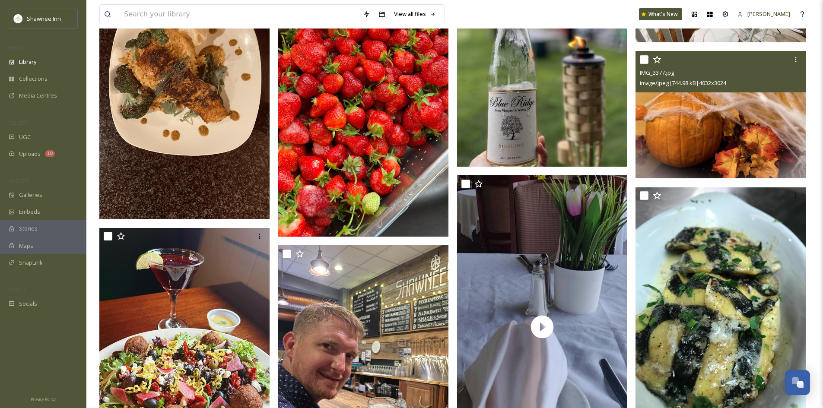
click at [317, 161] on img at bounding box center [363, 85] width 170 height 302
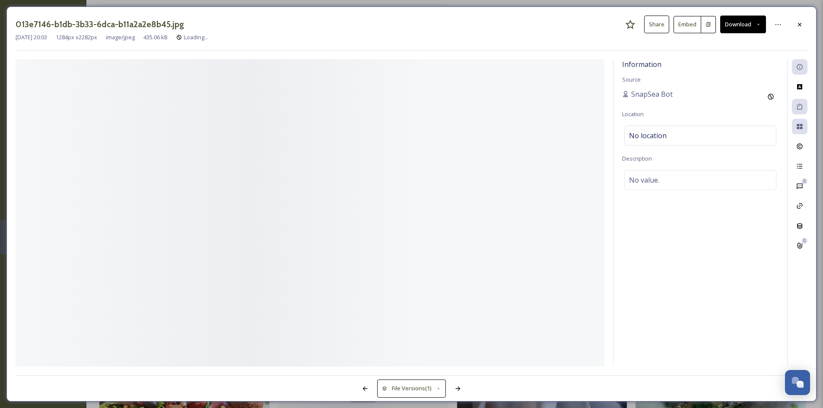
scroll to position [17826, 0]
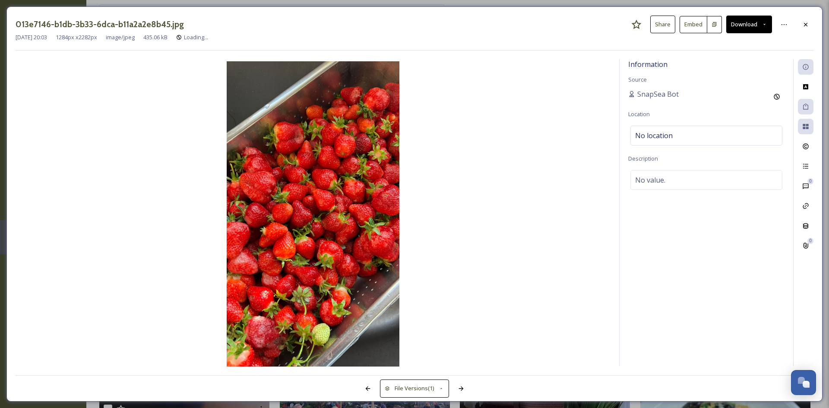
click at [807, 38] on div "[DATE] 20:03 1284 px x 2282 px image/jpeg 435.06 kB Loading..." at bounding box center [415, 37] width 798 height 8
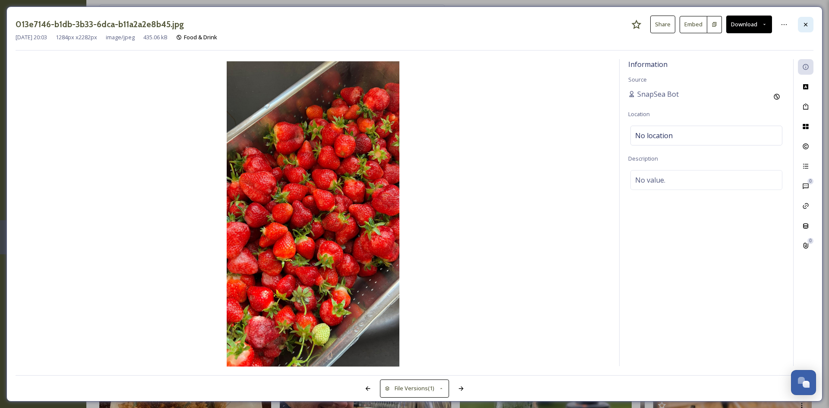
click at [808, 28] on div at bounding box center [806, 25] width 16 height 16
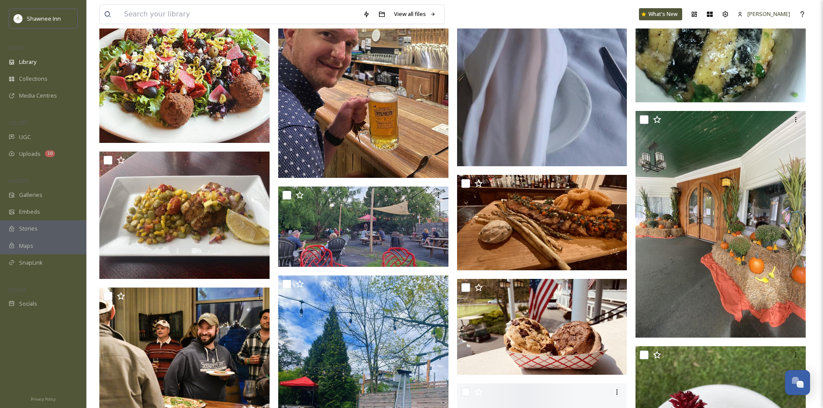
scroll to position [18344, 0]
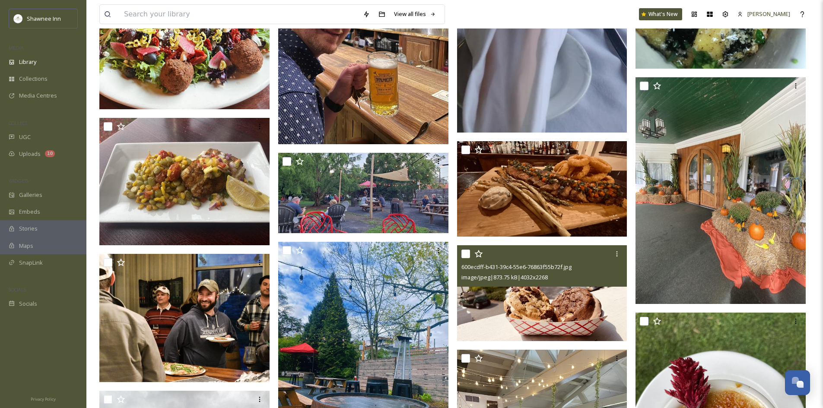
click at [518, 308] on img at bounding box center [542, 293] width 170 height 96
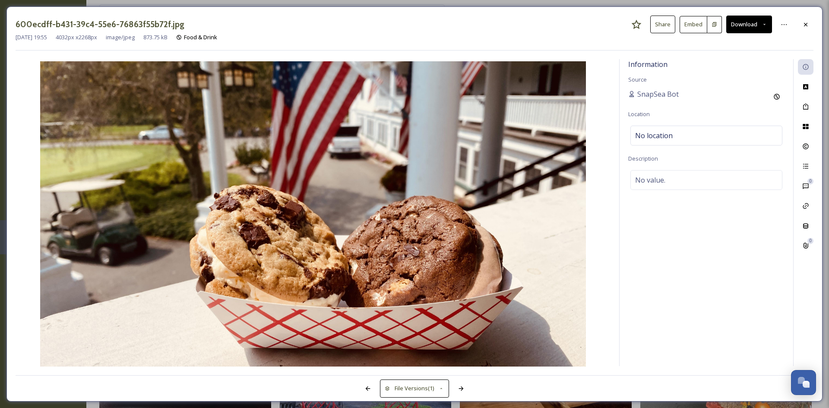
click at [738, 25] on button "Download" at bounding box center [749, 25] width 46 height 18
click at [723, 55] on div "Download Large (2000 x 1125)" at bounding box center [727, 61] width 90 height 17
click at [806, 26] on icon at bounding box center [806, 24] width 7 height 7
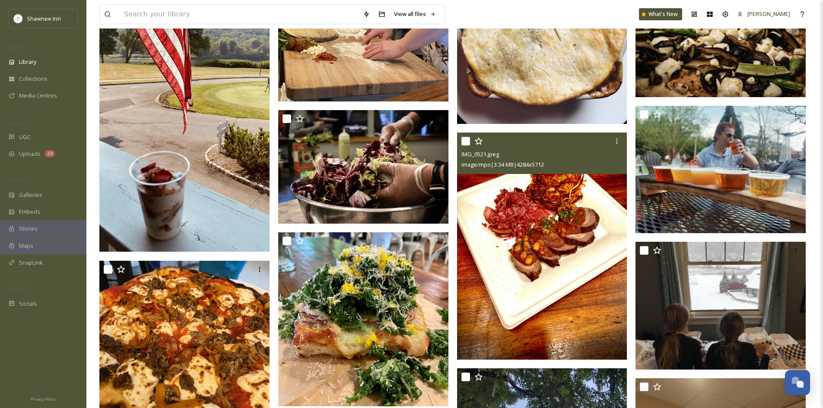
scroll to position [20201, 0]
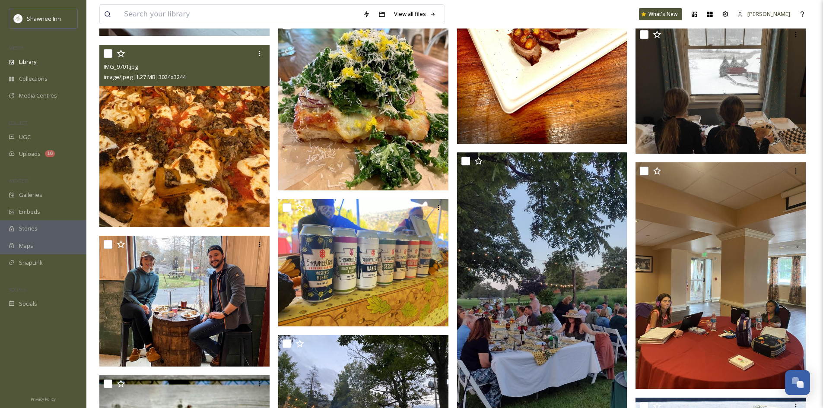
click at [261, 125] on img at bounding box center [184, 136] width 170 height 183
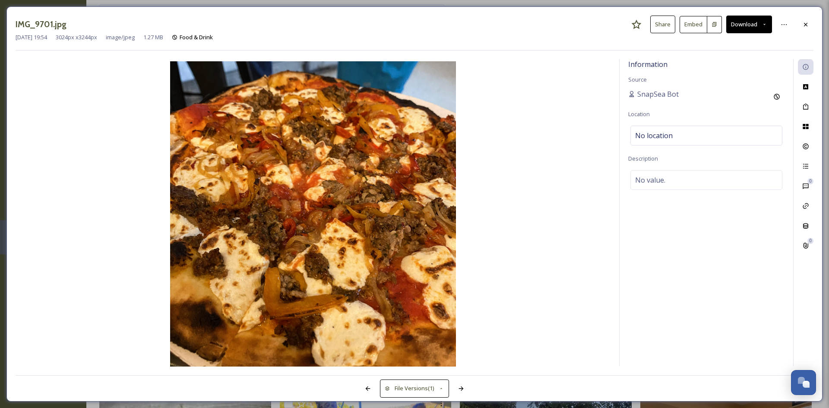
click at [813, 36] on div "[DATE] 19:54 3024 px x 3244 px image/jpeg 1.27 MB Food & Drink" at bounding box center [415, 37] width 798 height 8
click at [809, 32] on div at bounding box center [806, 25] width 16 height 16
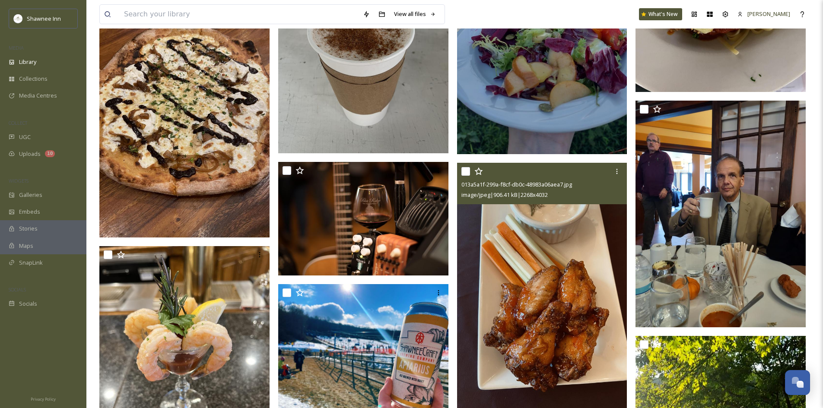
scroll to position [22059, 0]
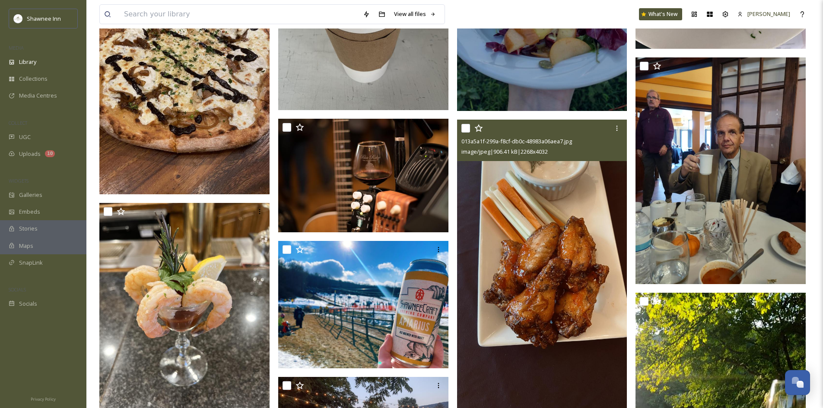
click at [558, 276] on img at bounding box center [542, 271] width 170 height 302
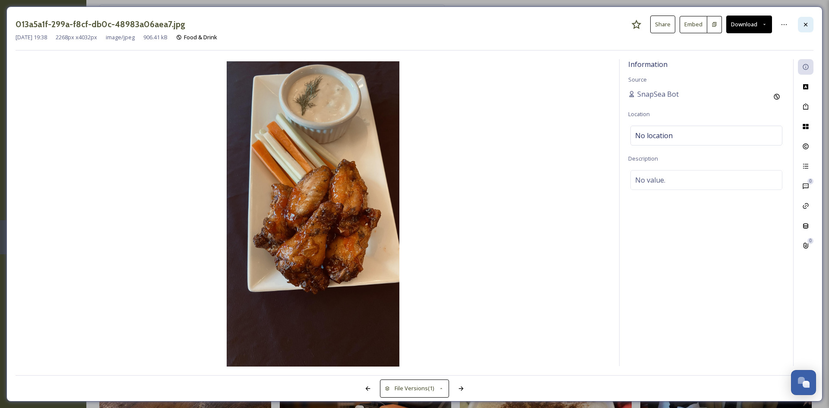
click at [810, 24] on div at bounding box center [806, 25] width 16 height 16
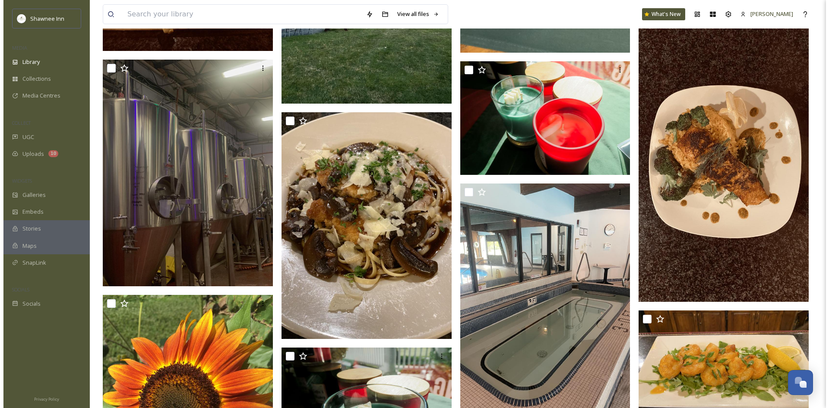
scroll to position [22836, 0]
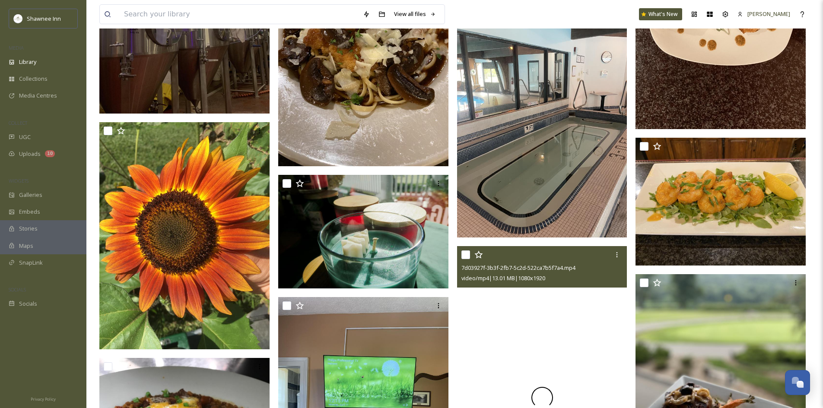
click at [506, 204] on img at bounding box center [542, 124] width 170 height 227
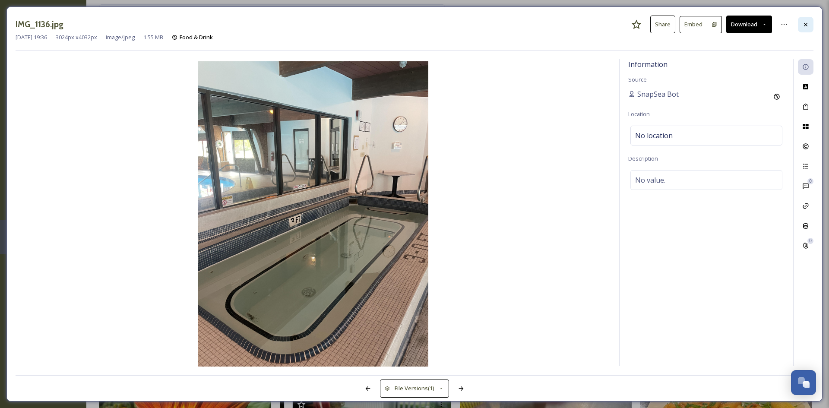
click at [800, 22] on div at bounding box center [806, 25] width 16 height 16
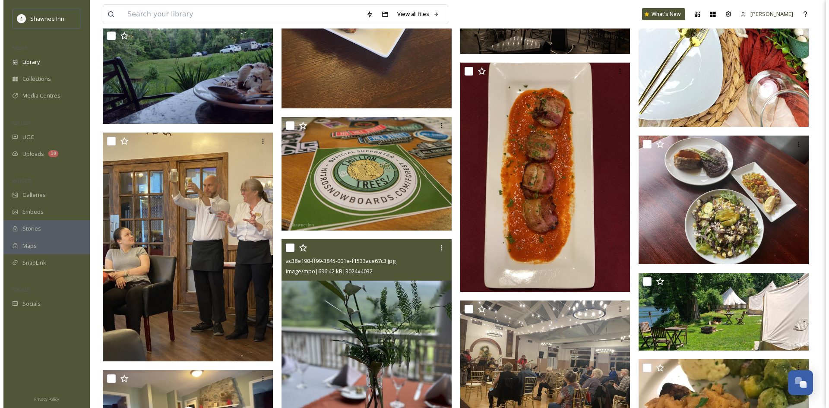
scroll to position [25946, 0]
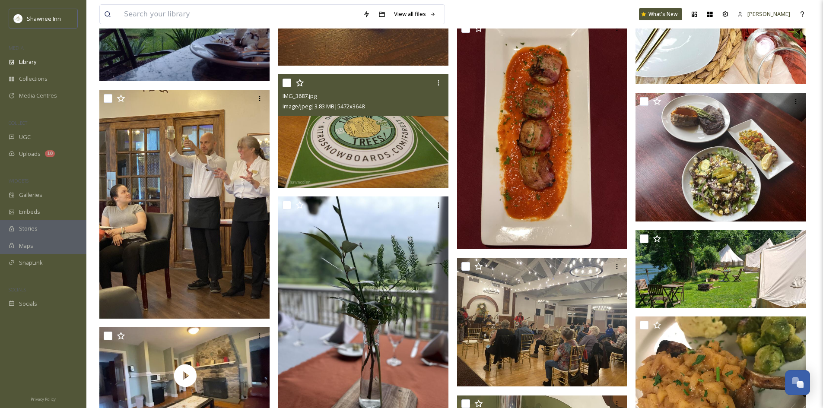
click at [354, 180] on img at bounding box center [363, 131] width 170 height 114
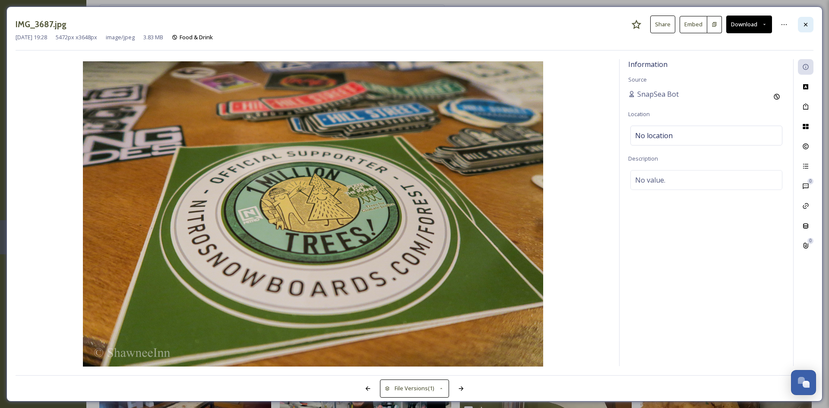
click at [801, 23] on div at bounding box center [806, 25] width 16 height 16
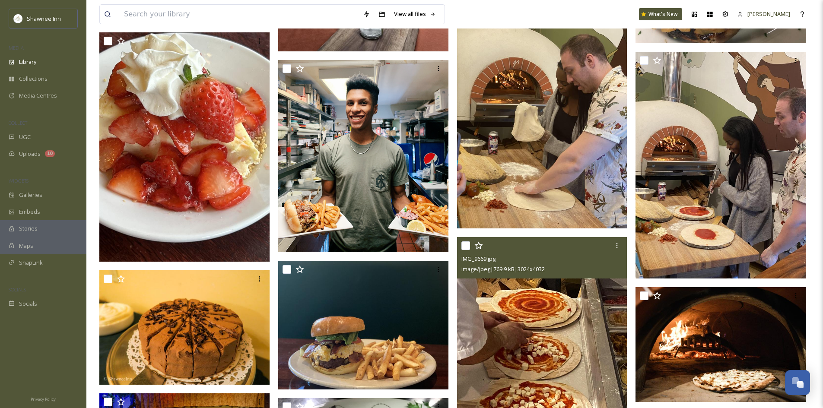
scroll to position [26508, 0]
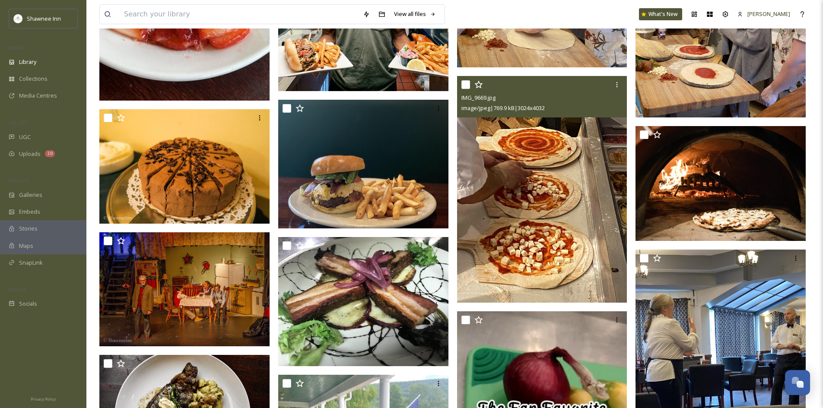
click at [554, 238] on img at bounding box center [542, 189] width 170 height 227
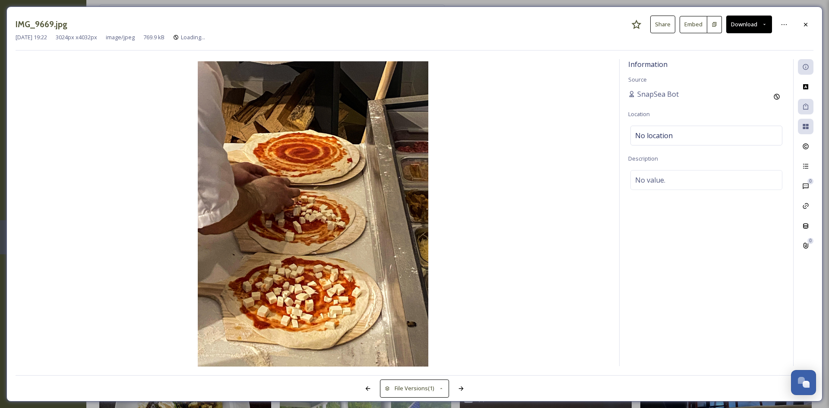
click at [734, 32] on button "Download" at bounding box center [749, 25] width 46 height 18
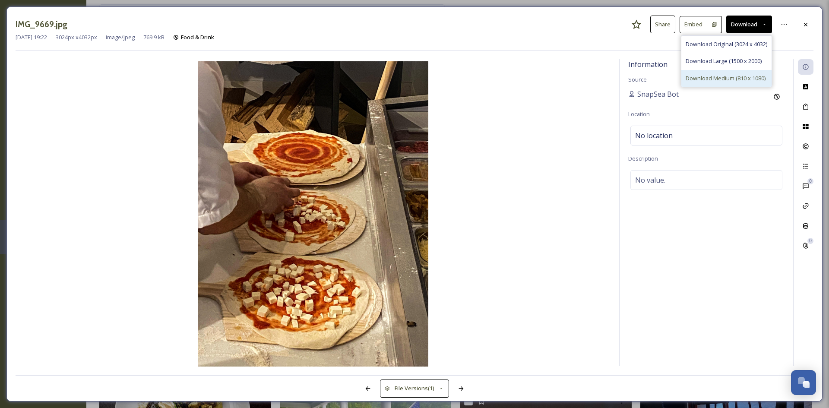
click at [696, 80] on span "Download Medium (810 x 1080)" at bounding box center [726, 78] width 80 height 8
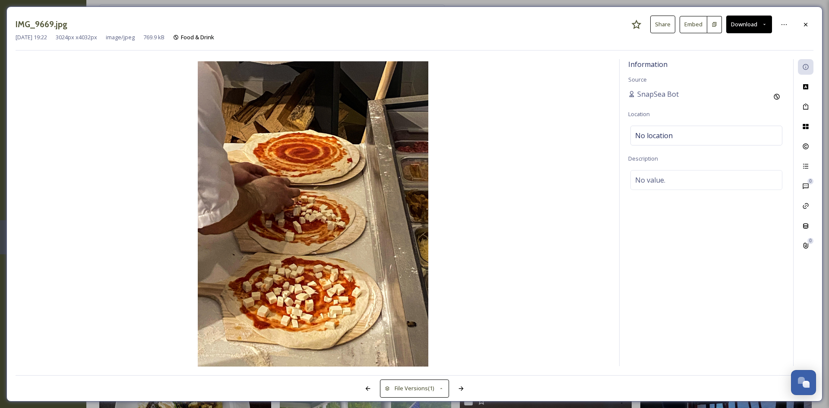
click at [798, 26] on div "IMG_9669.jpg Share Embed Download" at bounding box center [415, 25] width 798 height 18
click at [801, 27] on div at bounding box center [806, 25] width 16 height 16
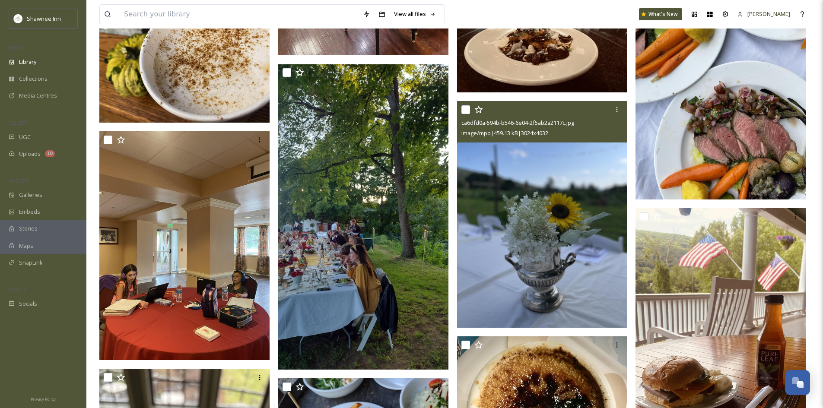
scroll to position [27415, 0]
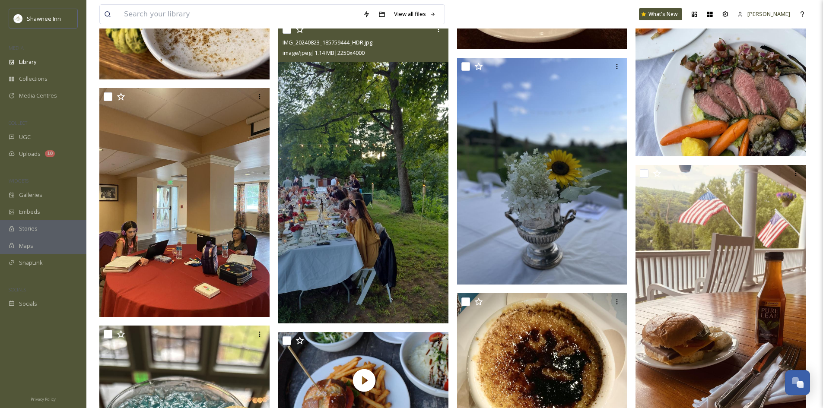
click at [425, 257] on img at bounding box center [363, 172] width 170 height 302
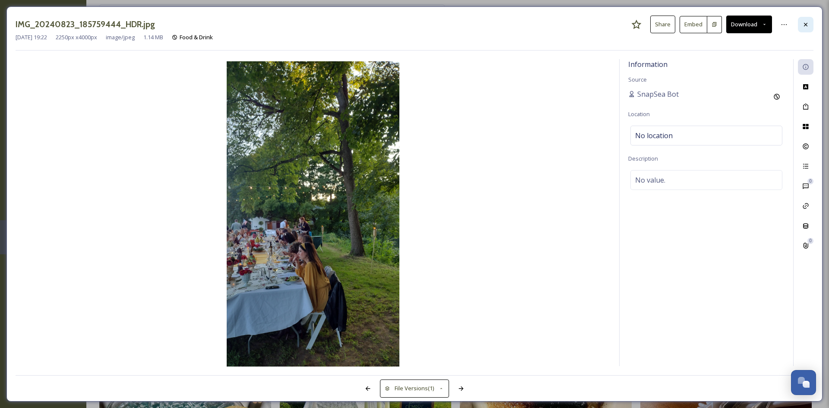
click at [807, 19] on div at bounding box center [806, 25] width 16 height 16
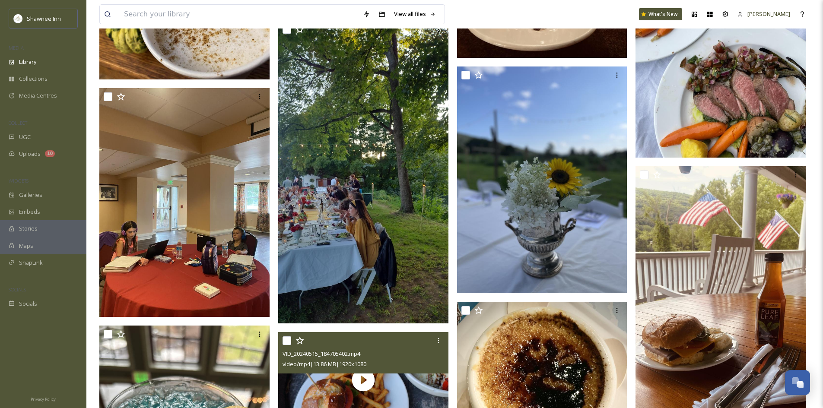
scroll to position [27544, 0]
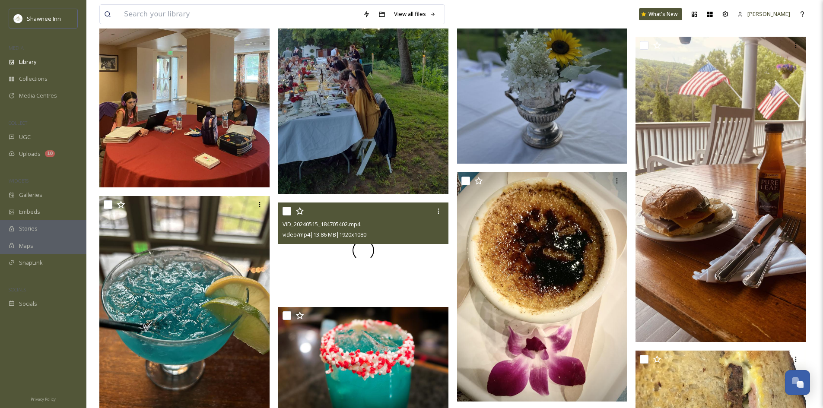
click at [237, 126] on img at bounding box center [185, 73] width 172 height 229
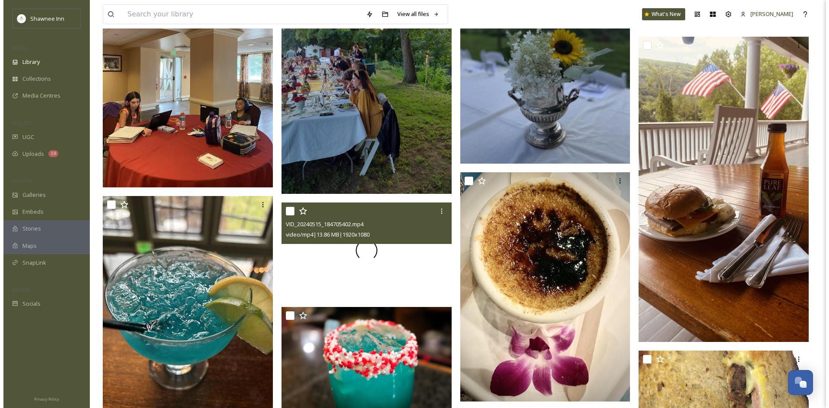
scroll to position [27309, 0]
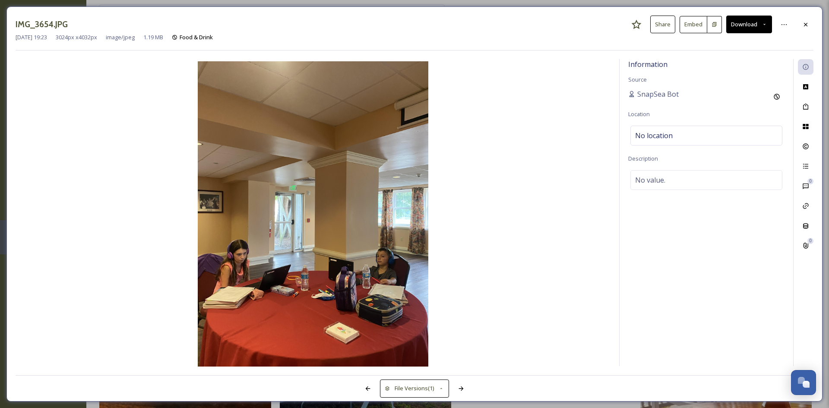
click at [810, 13] on div "IMG_3654.JPG Share Embed Download [DATE] 19:23 3024 px x 4032 px image/jpeg 1.1…" at bounding box center [414, 203] width 816 height 395
click at [806, 20] on div at bounding box center [806, 25] width 16 height 16
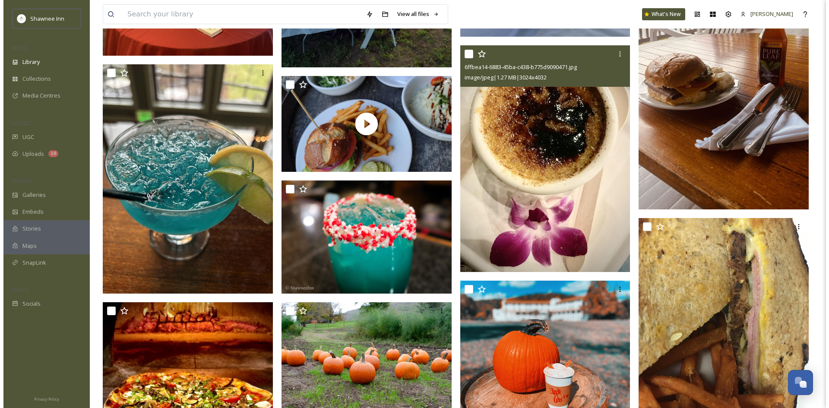
scroll to position [27760, 0]
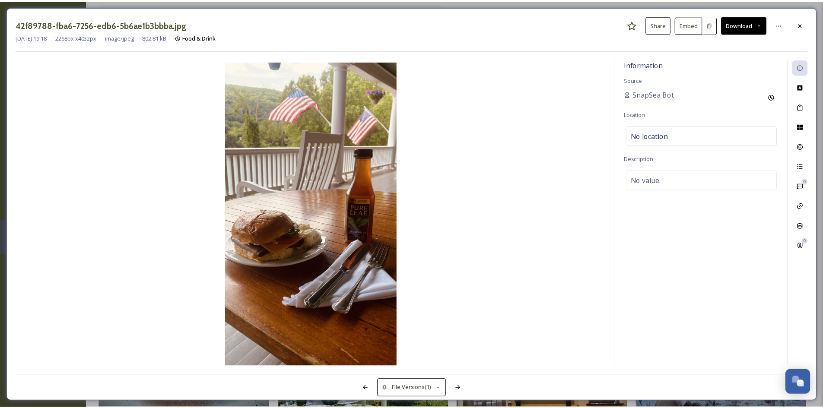
scroll to position [27762, 0]
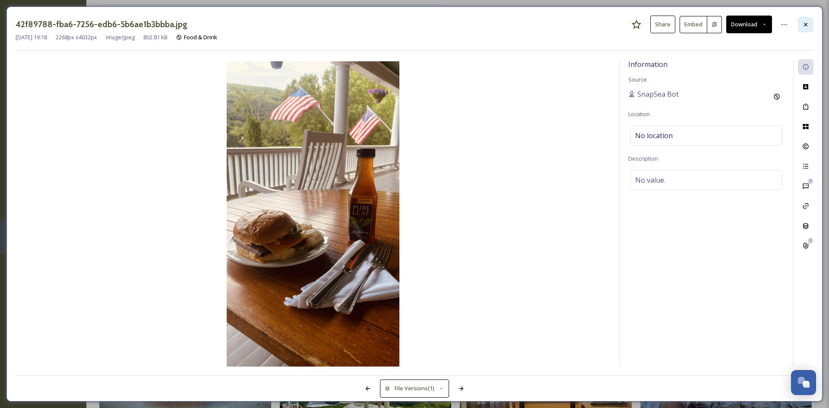
click at [802, 23] on div at bounding box center [806, 25] width 16 height 16
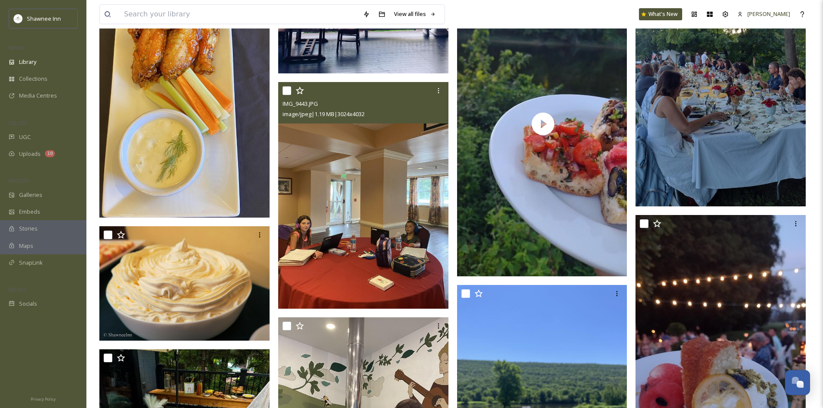
scroll to position [28410, 0]
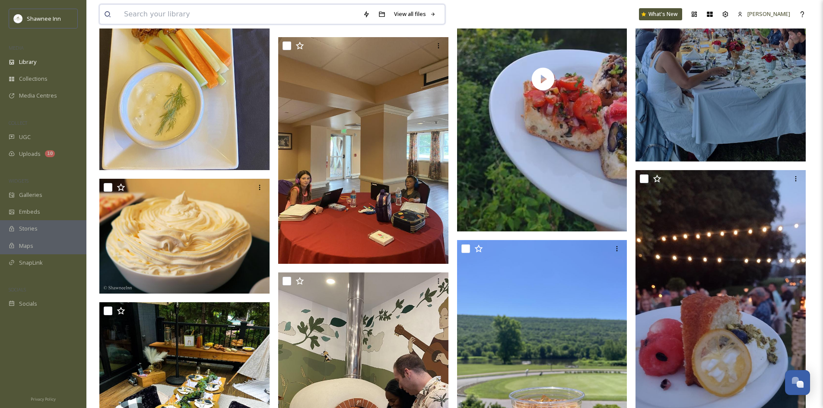
click at [180, 13] on input at bounding box center [239, 14] width 239 height 19
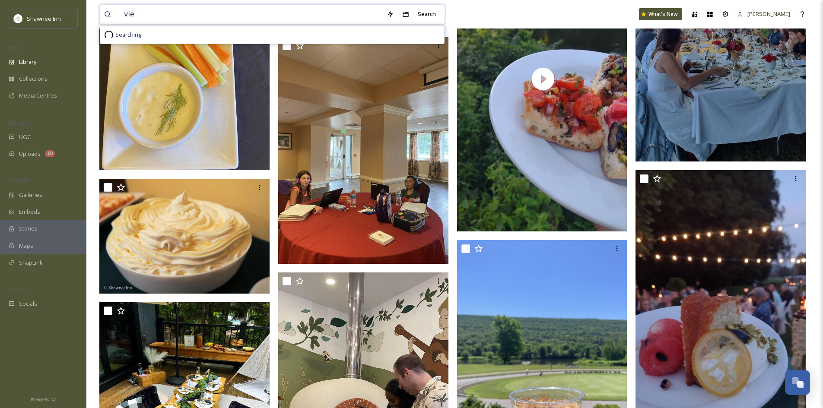
type input "view"
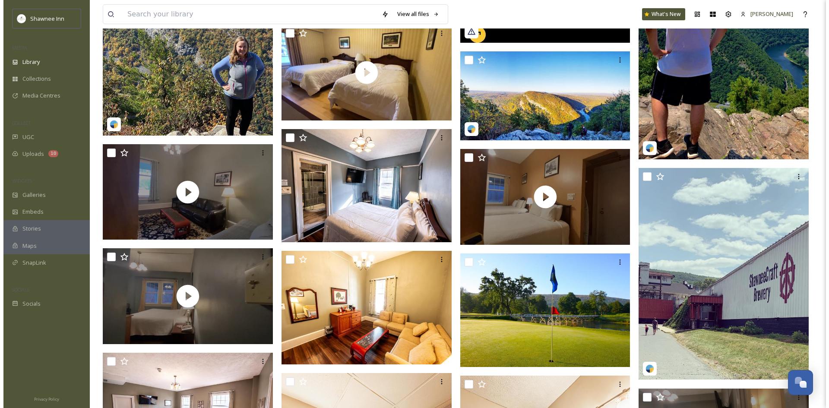
scroll to position [1425, 0]
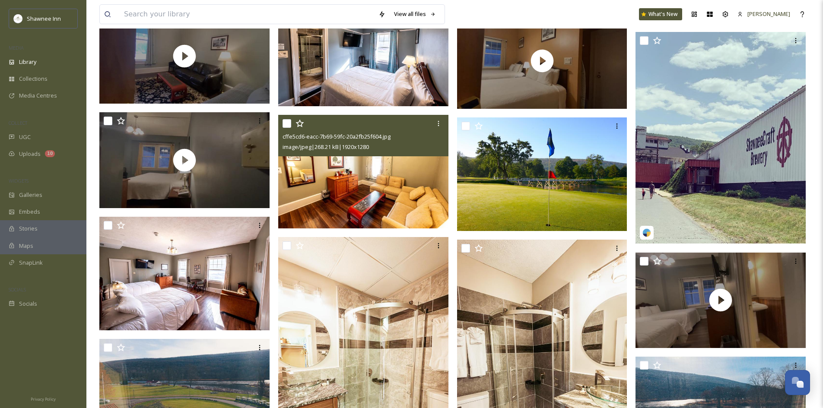
click at [378, 208] on img at bounding box center [363, 172] width 170 height 114
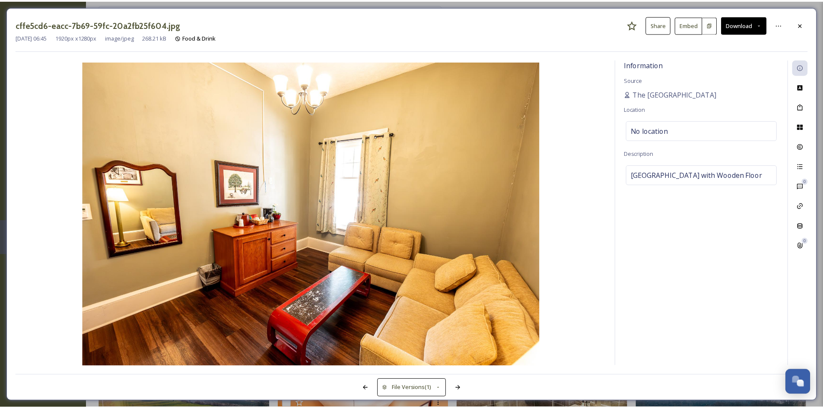
scroll to position [1438, 0]
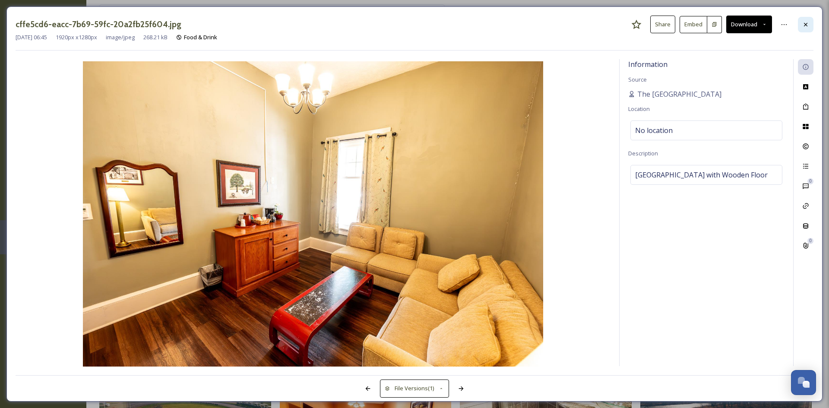
click at [804, 24] on icon at bounding box center [806, 24] width 7 height 7
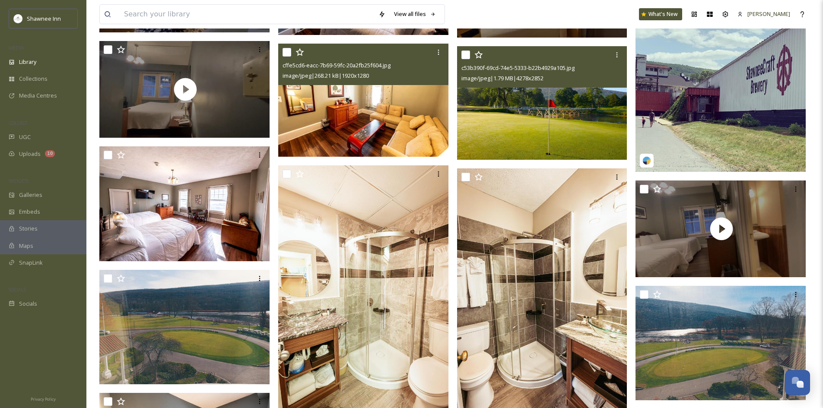
scroll to position [1611, 0]
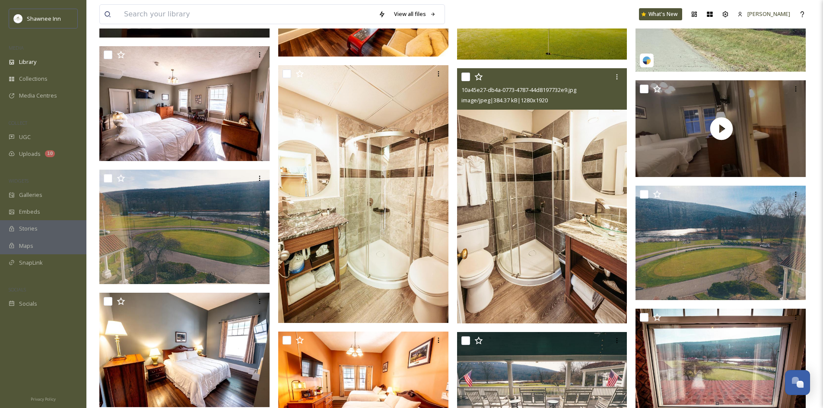
click at [584, 157] on img at bounding box center [542, 195] width 170 height 255
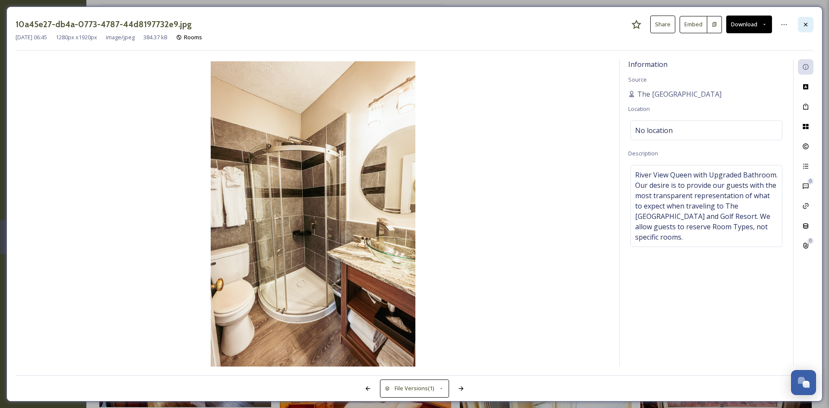
click at [805, 29] on div at bounding box center [806, 25] width 16 height 16
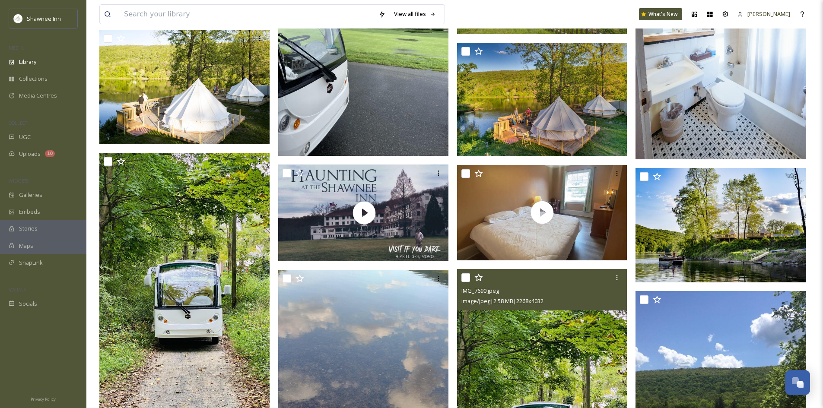
scroll to position [2647, 0]
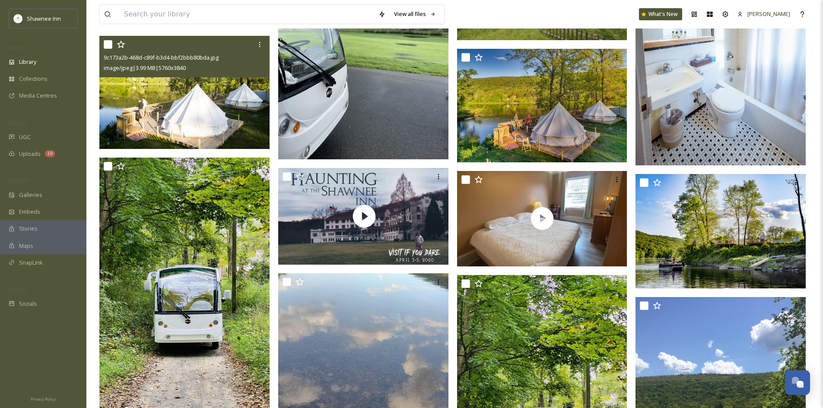
click at [213, 101] on img at bounding box center [184, 92] width 170 height 114
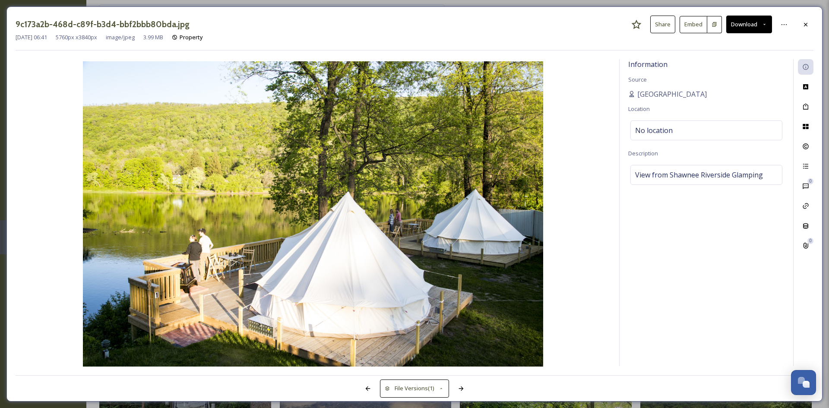
click at [806, 29] on div at bounding box center [806, 25] width 16 height 16
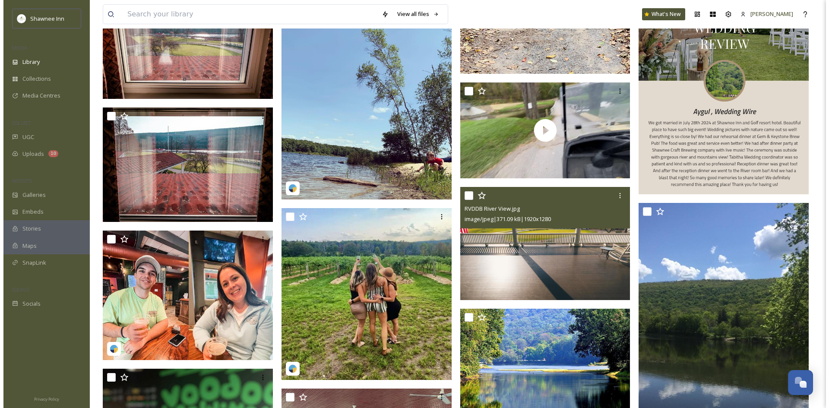
scroll to position [3813, 0]
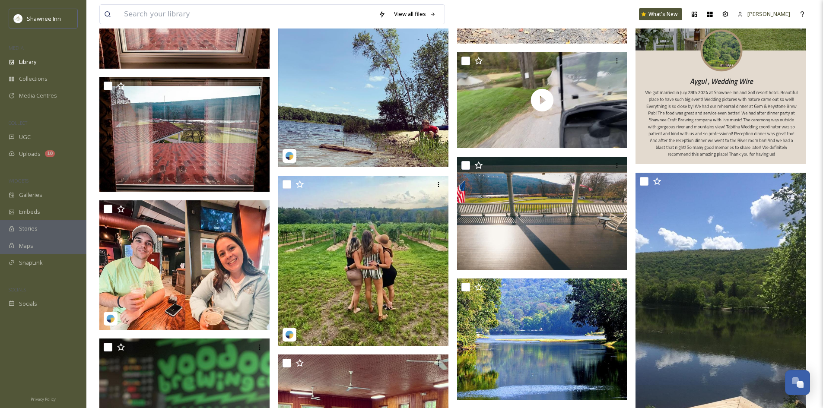
click at [406, 146] on img at bounding box center [363, 60] width 170 height 213
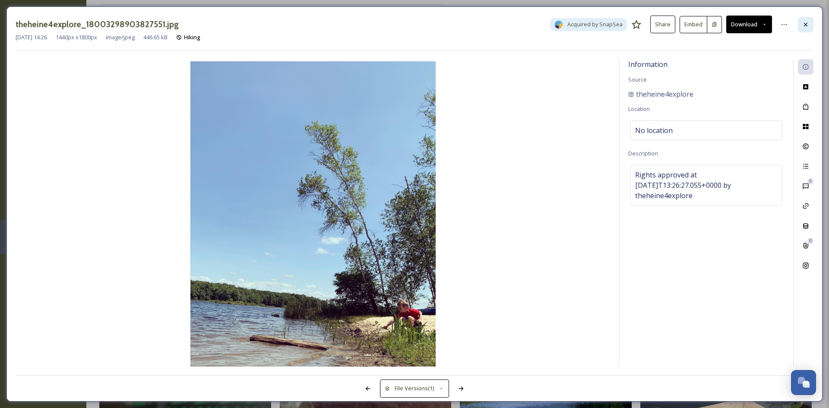
click at [806, 28] on icon at bounding box center [806, 24] width 7 height 7
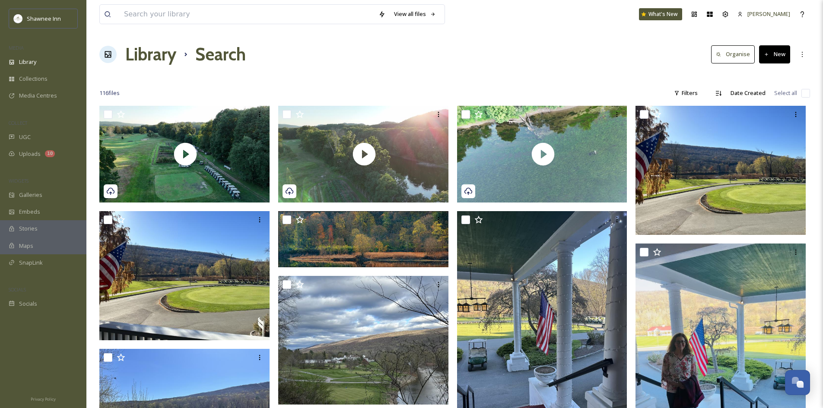
click at [241, 25] on div "View all files What's New [PERSON_NAME]" at bounding box center [454, 14] width 711 height 29
click at [190, 14] on input at bounding box center [247, 14] width 254 height 19
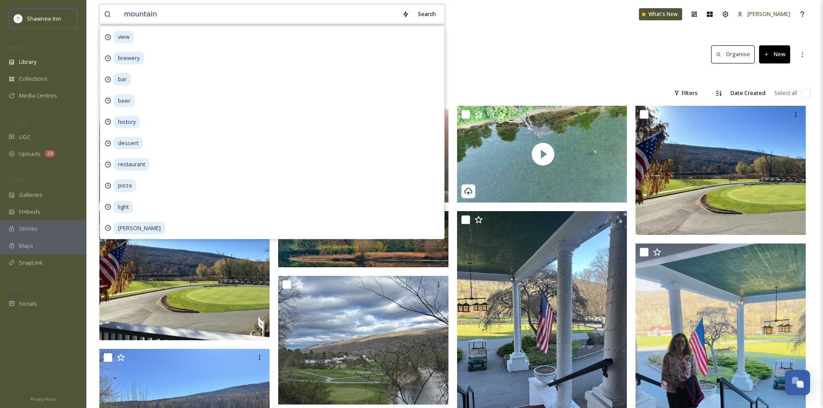
type input "mountains"
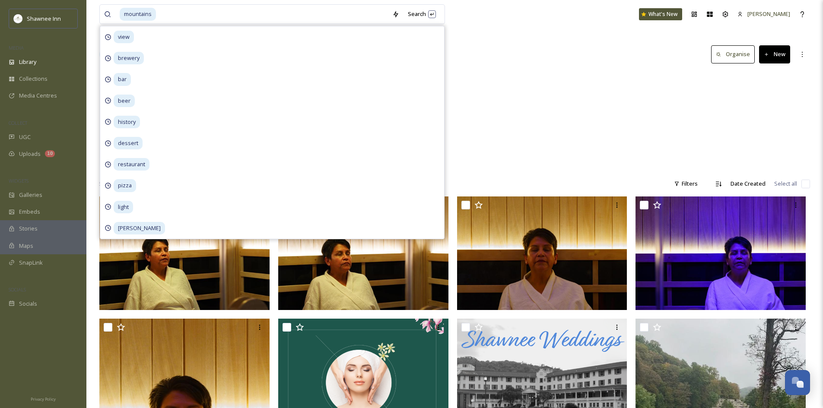
click at [517, 131] on div "Landscapes Mountains 550 items" at bounding box center [454, 121] width 711 height 99
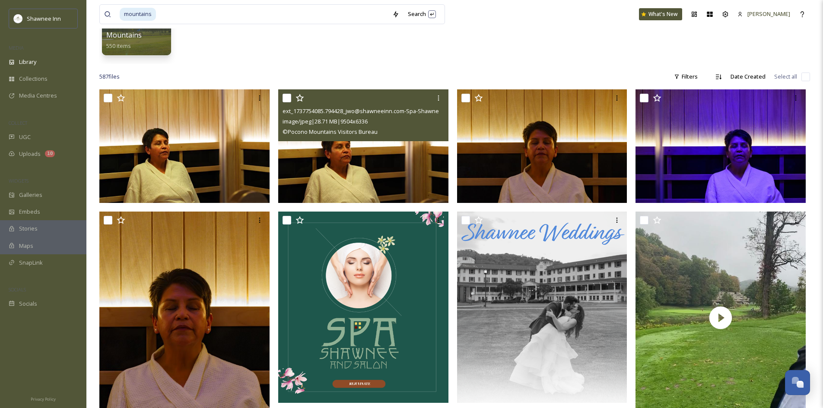
scroll to position [130, 0]
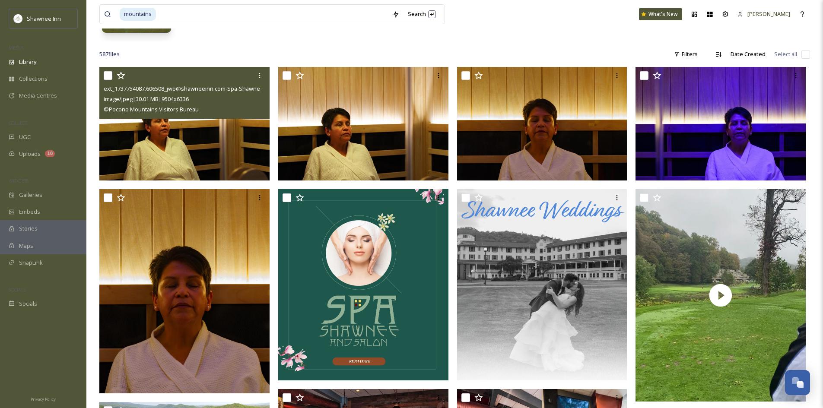
click at [251, 129] on img at bounding box center [184, 124] width 170 height 114
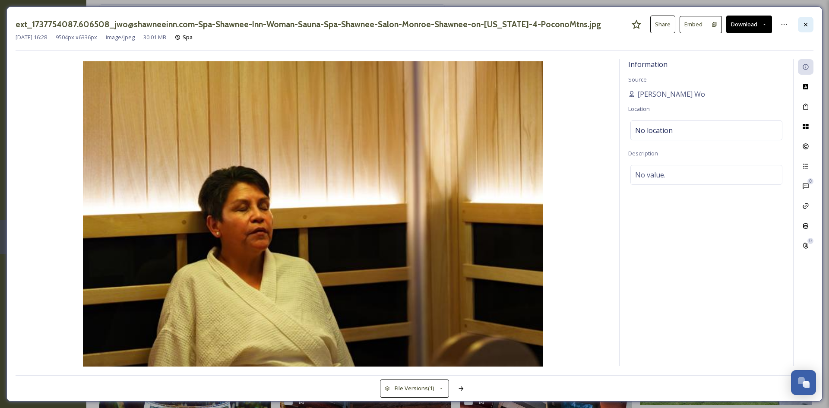
click at [813, 28] on div at bounding box center [806, 25] width 16 height 16
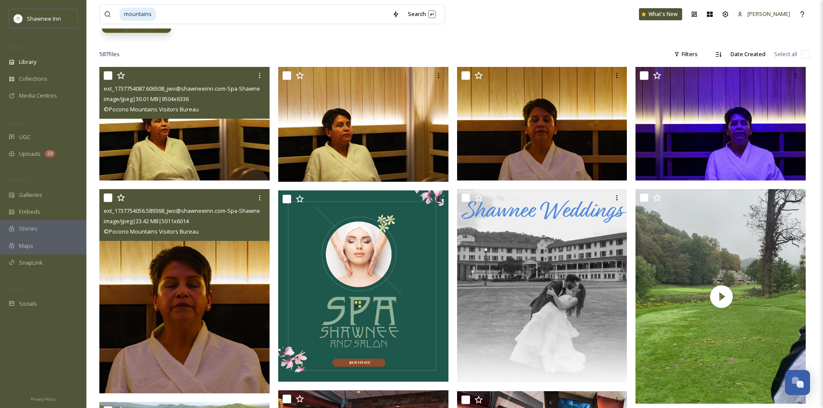
click at [202, 317] on img at bounding box center [184, 291] width 170 height 204
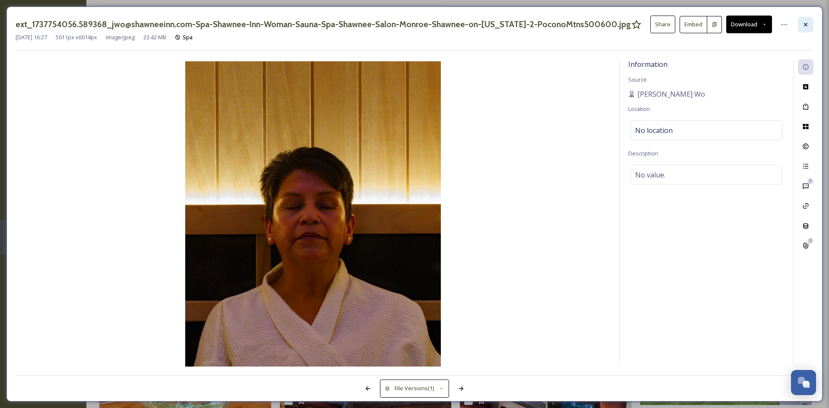
click at [802, 24] on div at bounding box center [806, 25] width 16 height 16
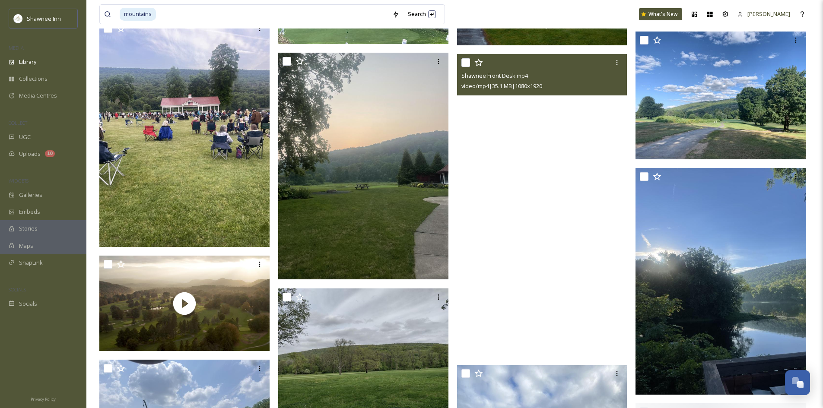
scroll to position [10192, 0]
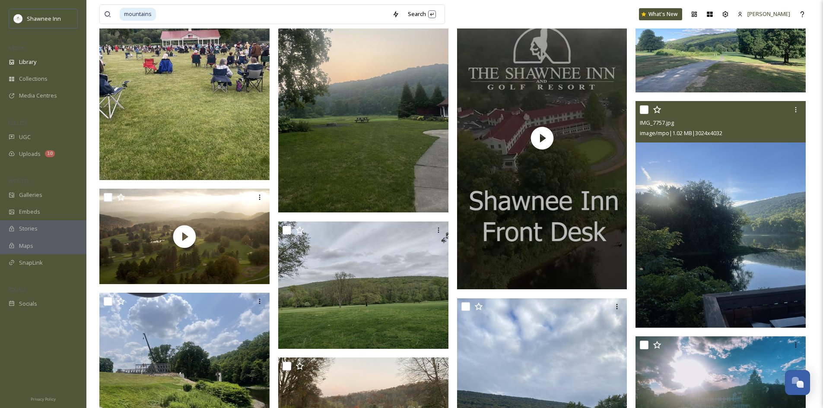
click at [671, 261] on img at bounding box center [720, 214] width 170 height 227
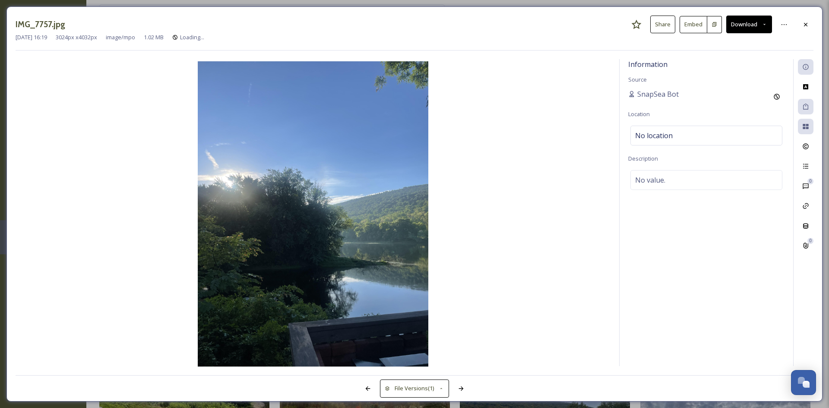
click at [751, 29] on button "Download" at bounding box center [749, 25] width 46 height 18
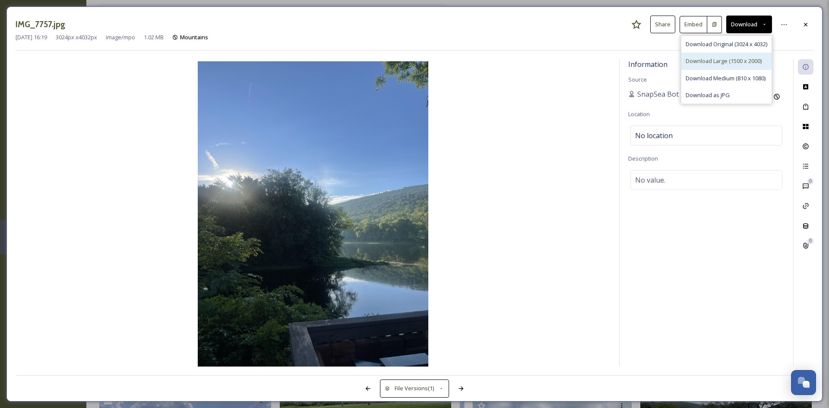
click at [729, 60] on span "Download Large (1500 x 2000)" at bounding box center [724, 61] width 76 height 8
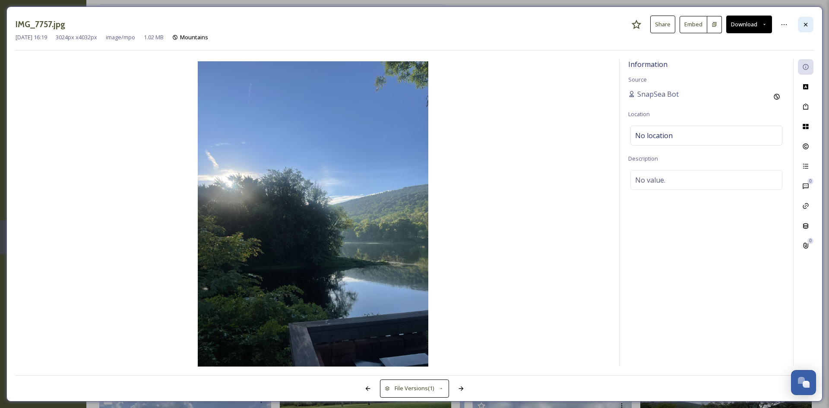
click at [807, 30] on div at bounding box center [806, 25] width 16 height 16
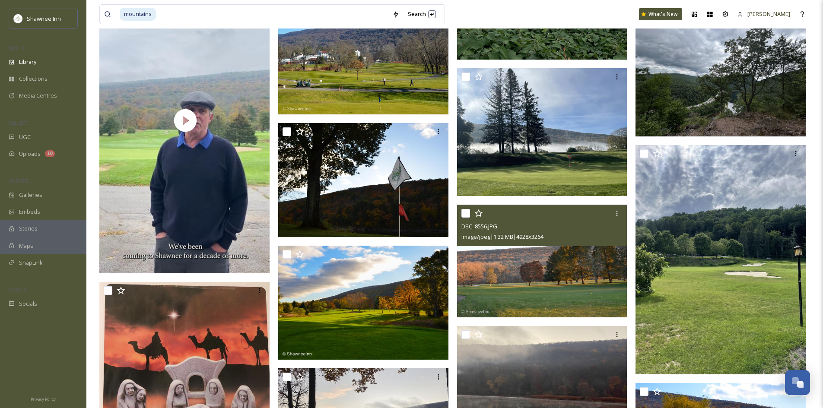
scroll to position [10970, 0]
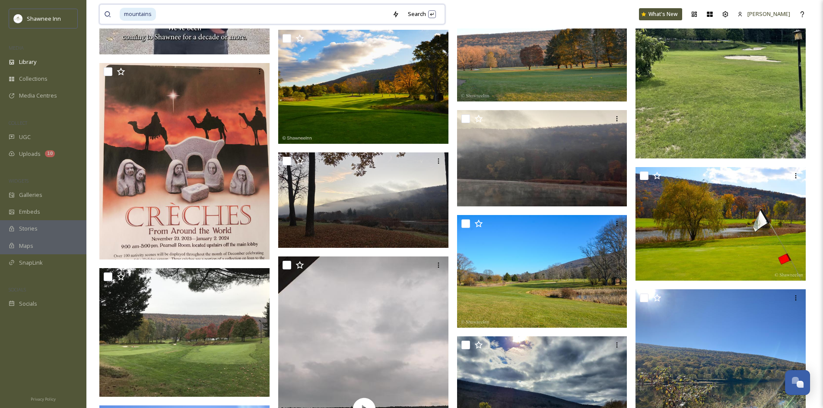
click at [169, 11] on input at bounding box center [272, 14] width 231 height 19
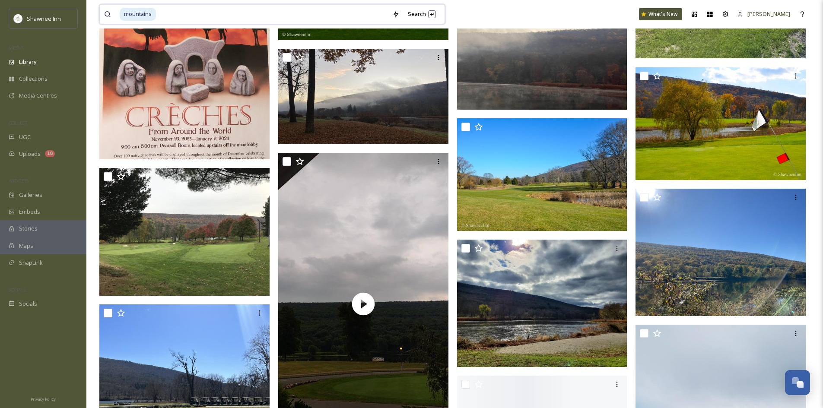
scroll to position [10870, 0]
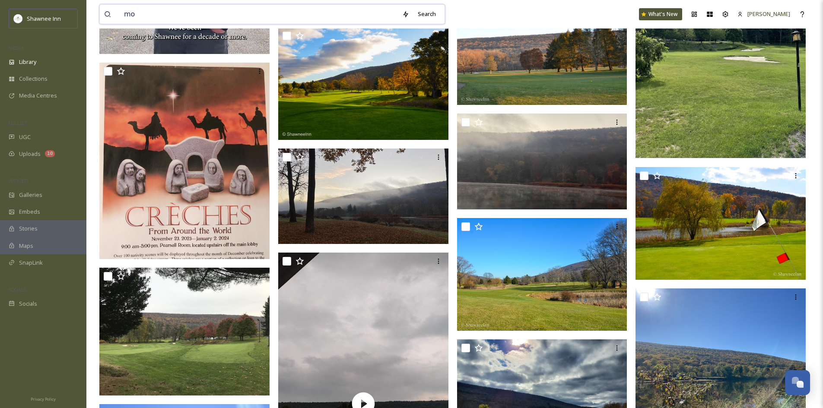
type input "m"
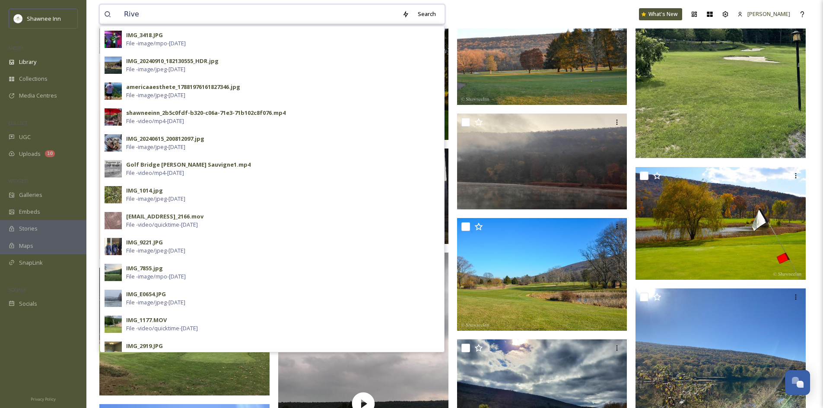
type input "River"
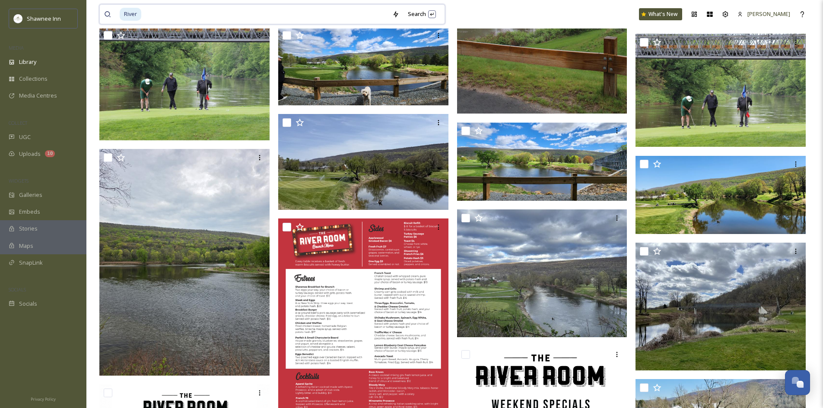
scroll to position [475, 0]
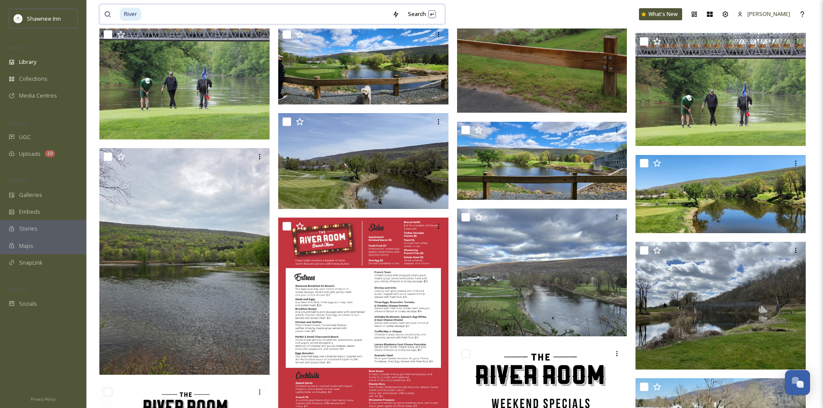
click at [164, 17] on input at bounding box center [265, 14] width 246 height 19
type input "R"
type input "morning"
type input "\"
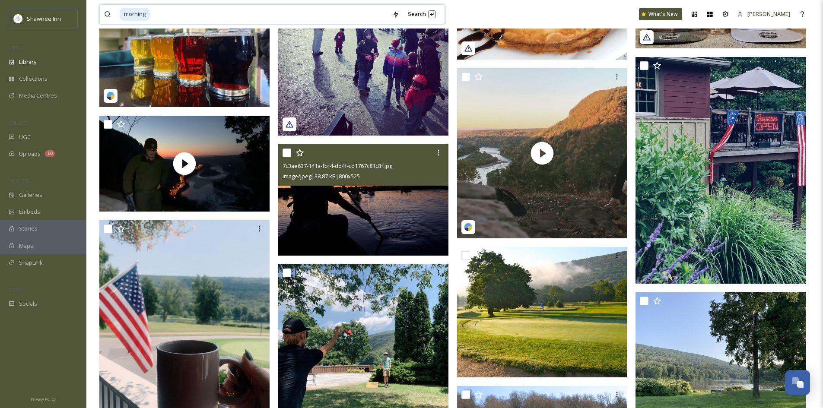
scroll to position [648, 0]
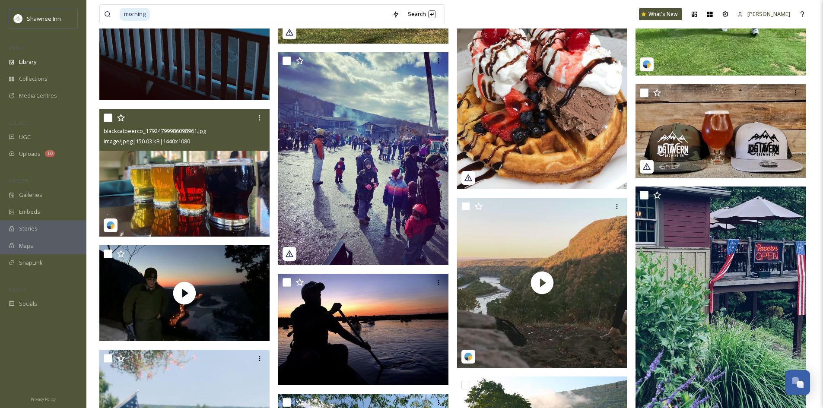
click at [243, 163] on img at bounding box center [184, 173] width 170 height 128
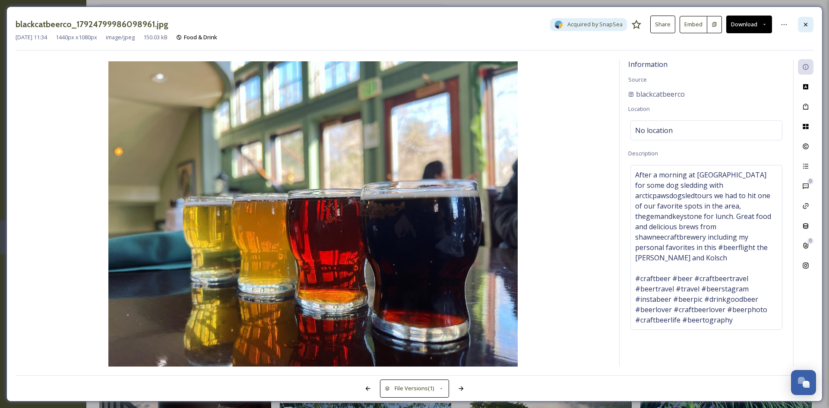
click at [807, 30] on div at bounding box center [806, 25] width 16 height 16
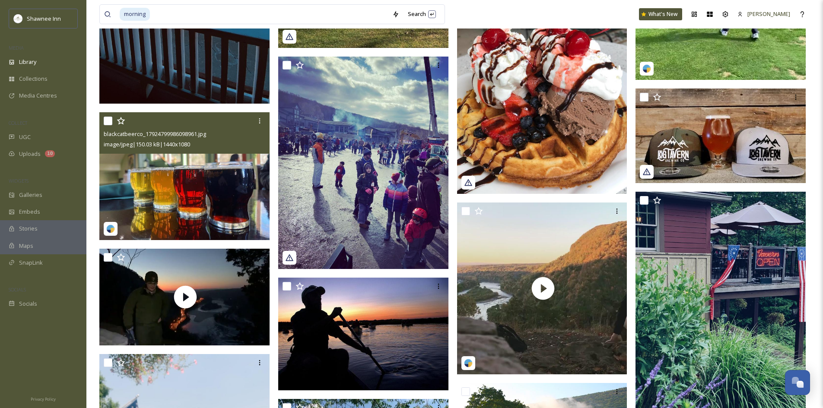
click at [190, 216] on img at bounding box center [184, 176] width 170 height 128
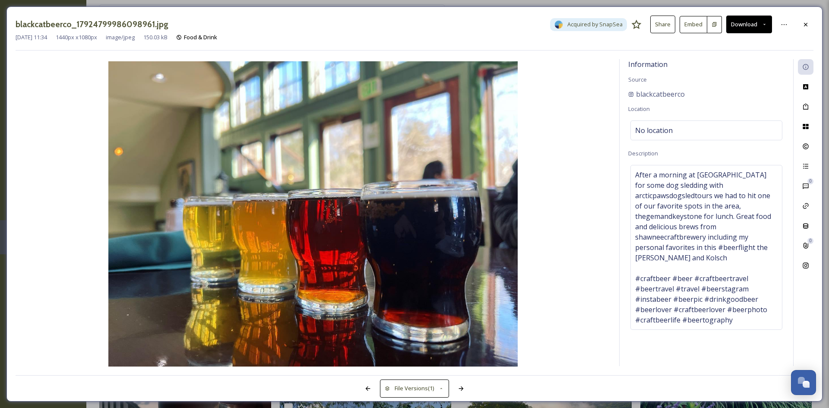
click at [814, 3] on div "blackcatbeerco_17924799986098961.jpg Acquired by SnapSea Share Embed Download […" at bounding box center [414, 204] width 829 height 408
click at [809, 20] on div at bounding box center [806, 25] width 16 height 16
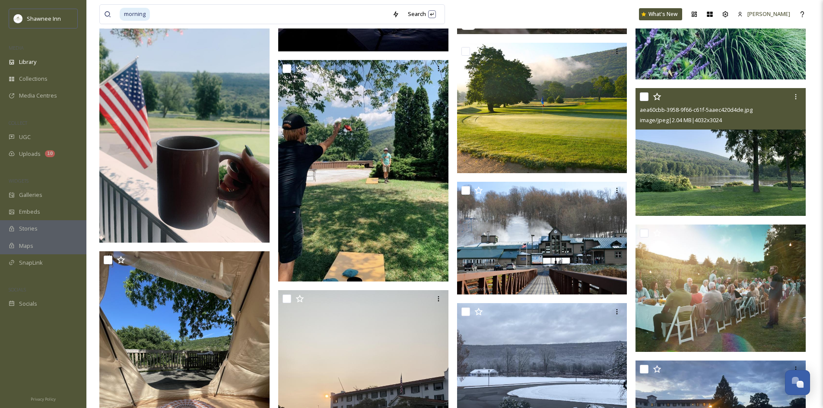
scroll to position [1080, 0]
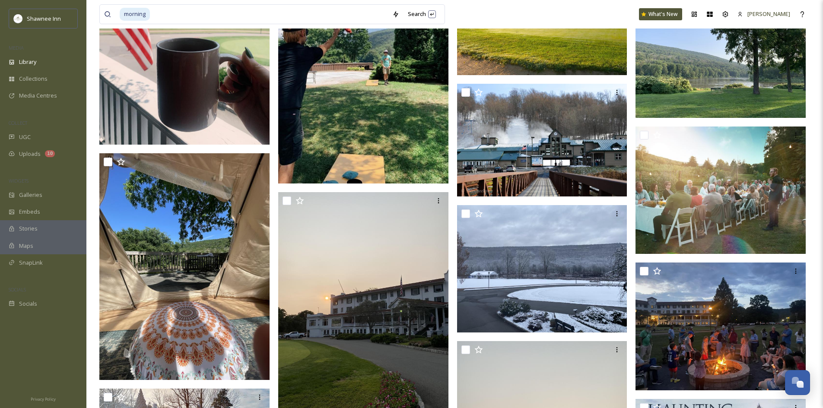
click at [354, 100] on img at bounding box center [363, 72] width 170 height 221
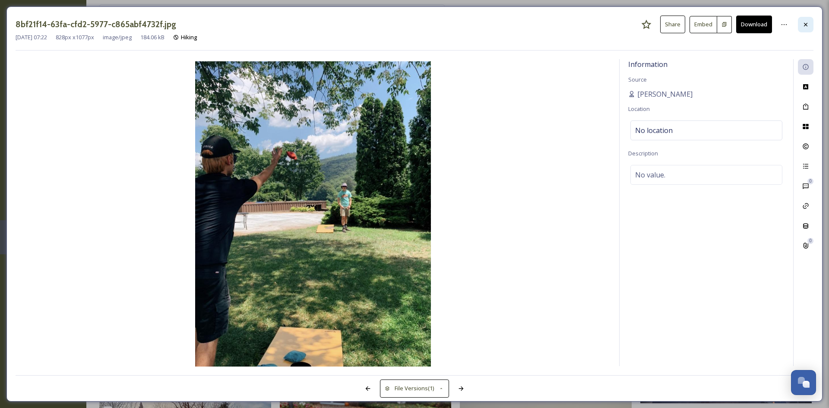
click at [808, 27] on icon at bounding box center [806, 24] width 7 height 7
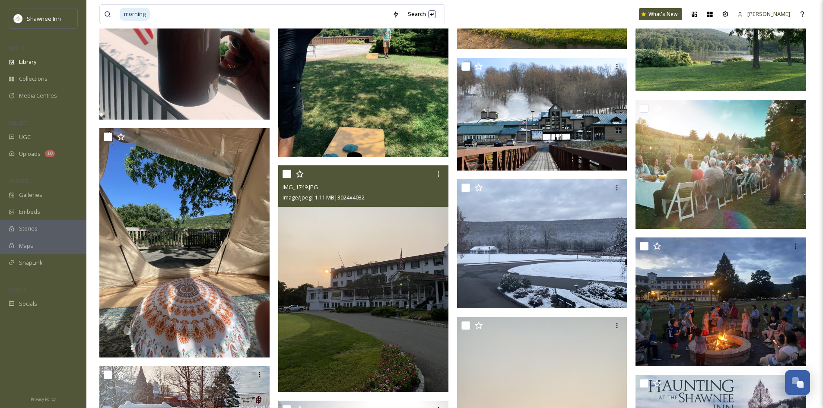
scroll to position [1166, 0]
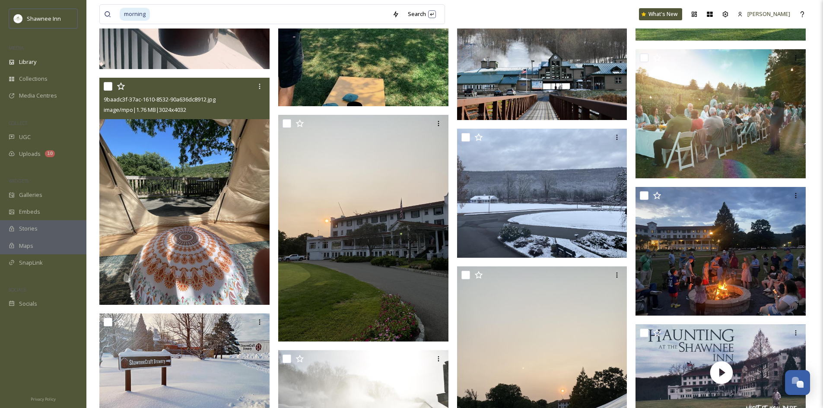
click at [176, 216] on img at bounding box center [184, 191] width 170 height 227
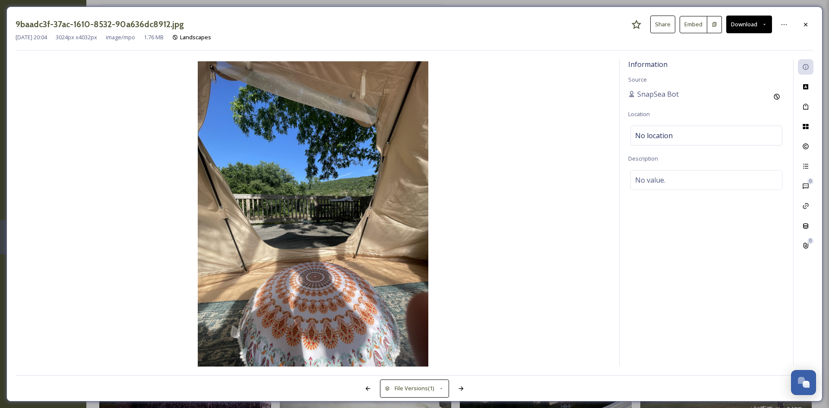
click at [759, 32] on button "Download" at bounding box center [749, 25] width 46 height 18
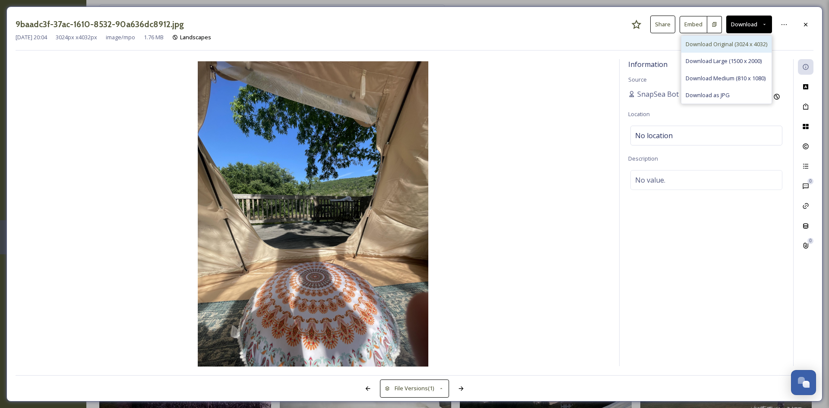
click at [719, 39] on div "Download Original (3024 x 4032)" at bounding box center [727, 44] width 90 height 17
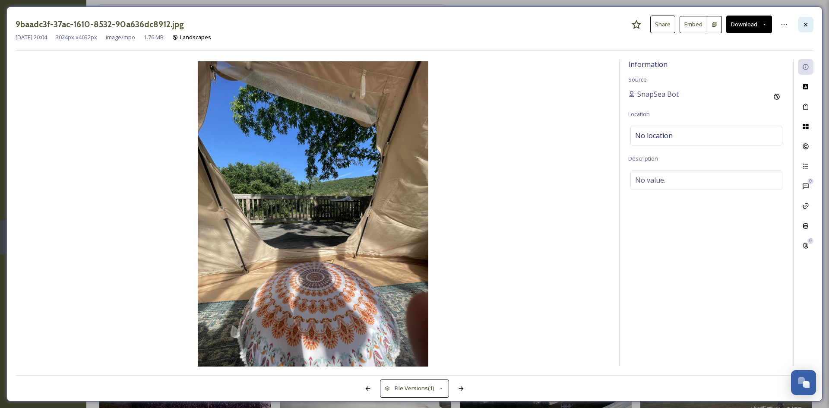
click at [809, 31] on div at bounding box center [806, 25] width 16 height 16
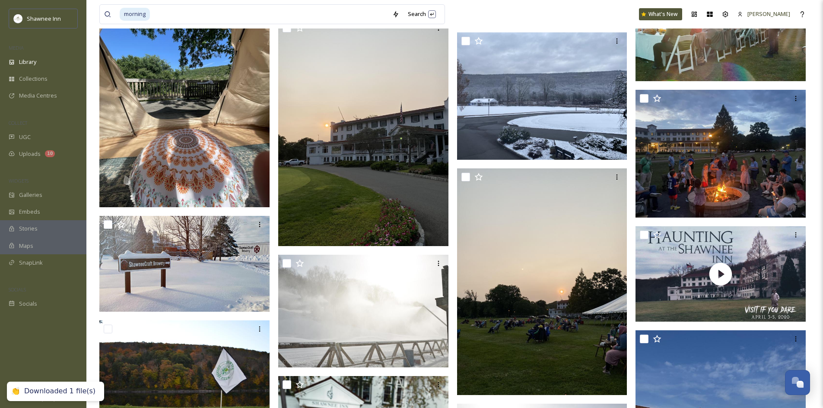
click at [226, 152] on img at bounding box center [184, 94] width 170 height 227
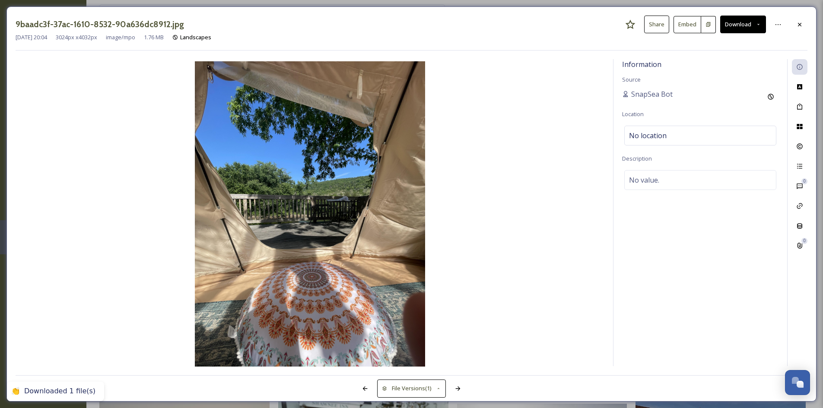
scroll to position [1017, 0]
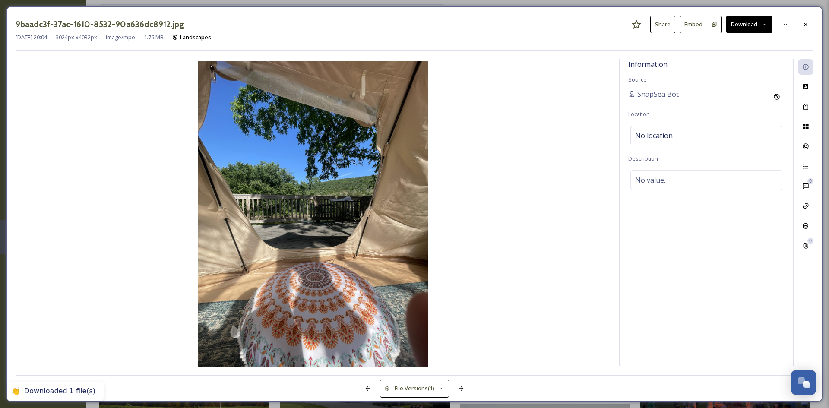
click at [761, 30] on button "Download" at bounding box center [749, 25] width 46 height 18
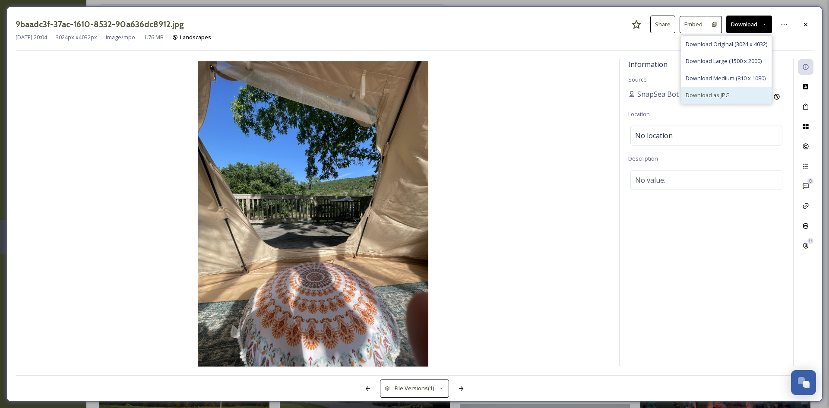
click at [728, 92] on div "Download as JPG" at bounding box center [727, 95] width 90 height 17
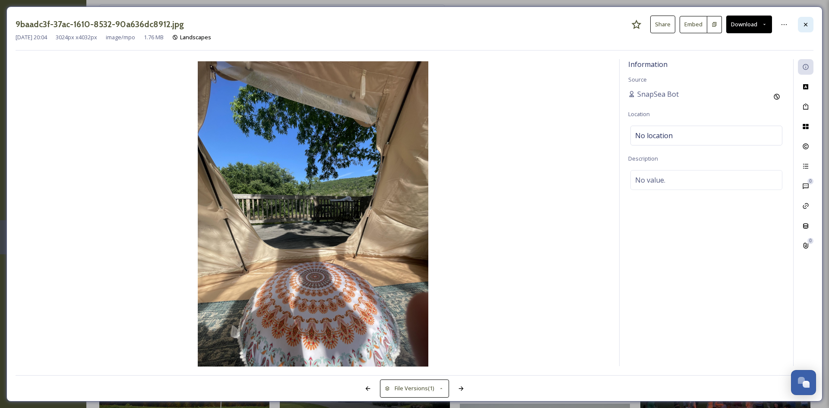
click at [799, 30] on div at bounding box center [806, 25] width 16 height 16
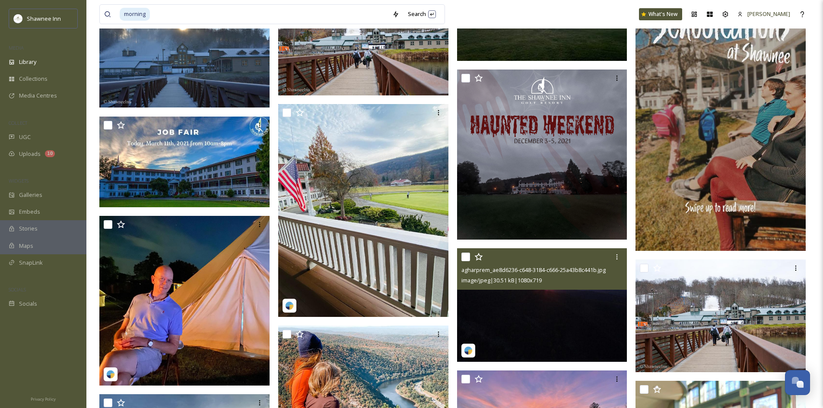
scroll to position [3090, 0]
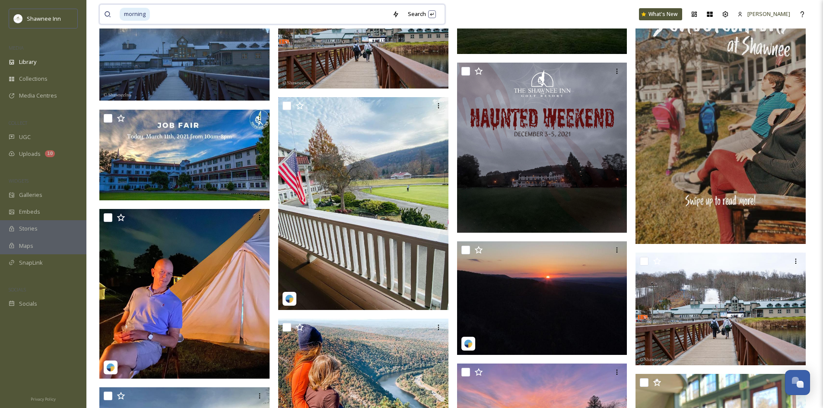
click at [240, 11] on input at bounding box center [269, 14] width 237 height 19
type input "m"
type input "tent"
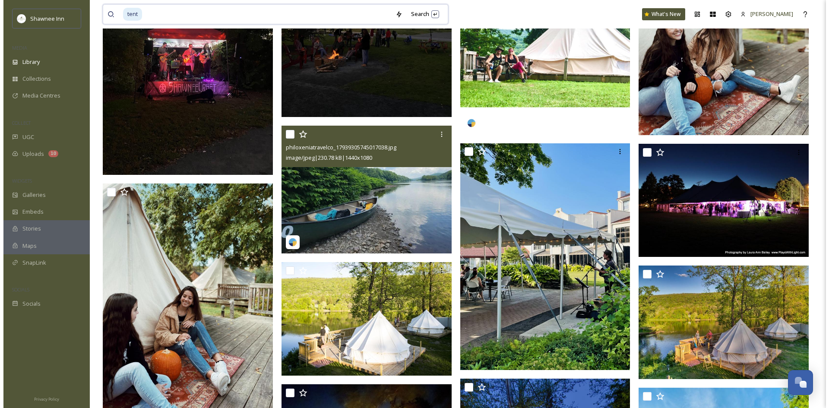
scroll to position [1469, 0]
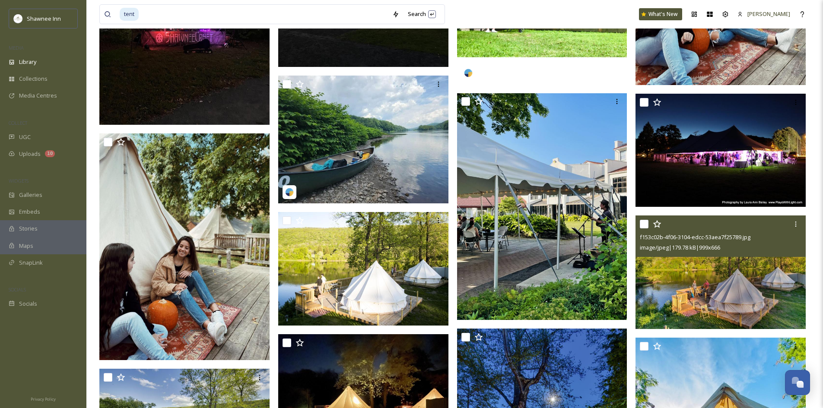
click at [764, 301] on img at bounding box center [720, 273] width 170 height 114
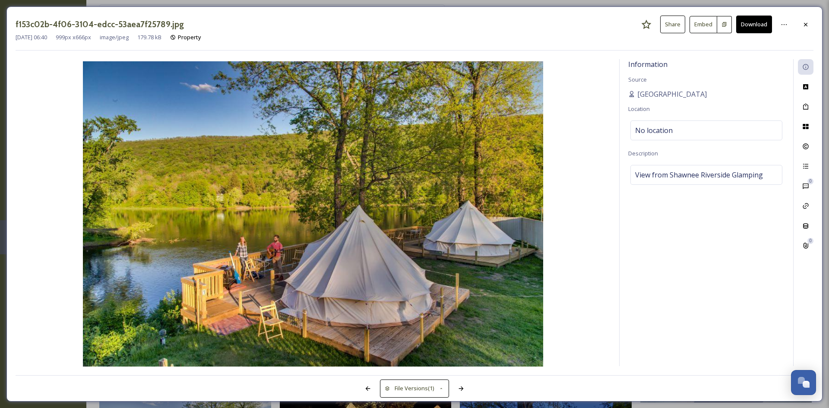
click at [741, 19] on button "Download" at bounding box center [754, 25] width 36 height 18
